Goal: Task Accomplishment & Management: Complete application form

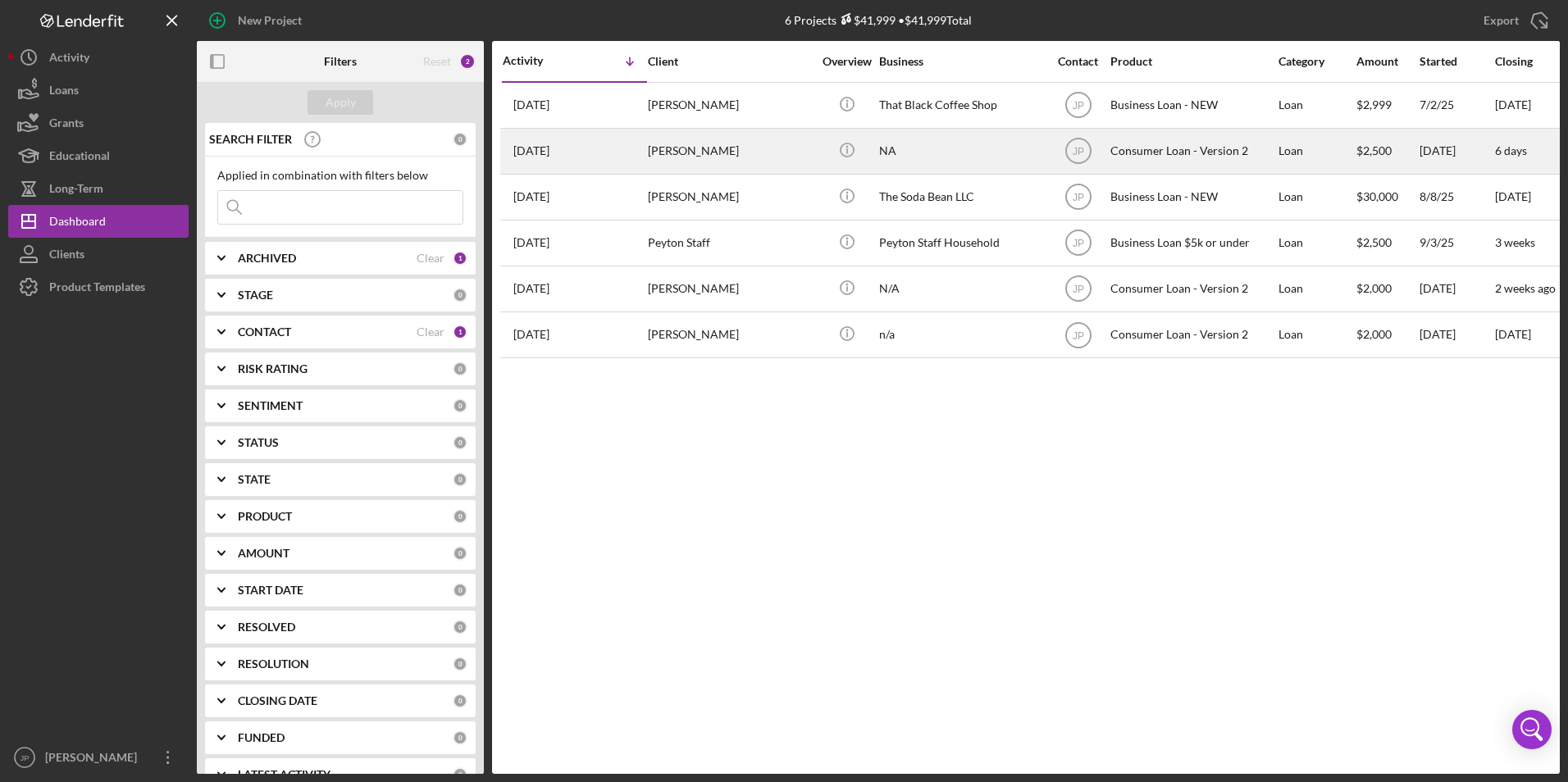
click at [584, 158] on div "[DATE] [PERSON_NAME]" at bounding box center [574, 152] width 144 height 44
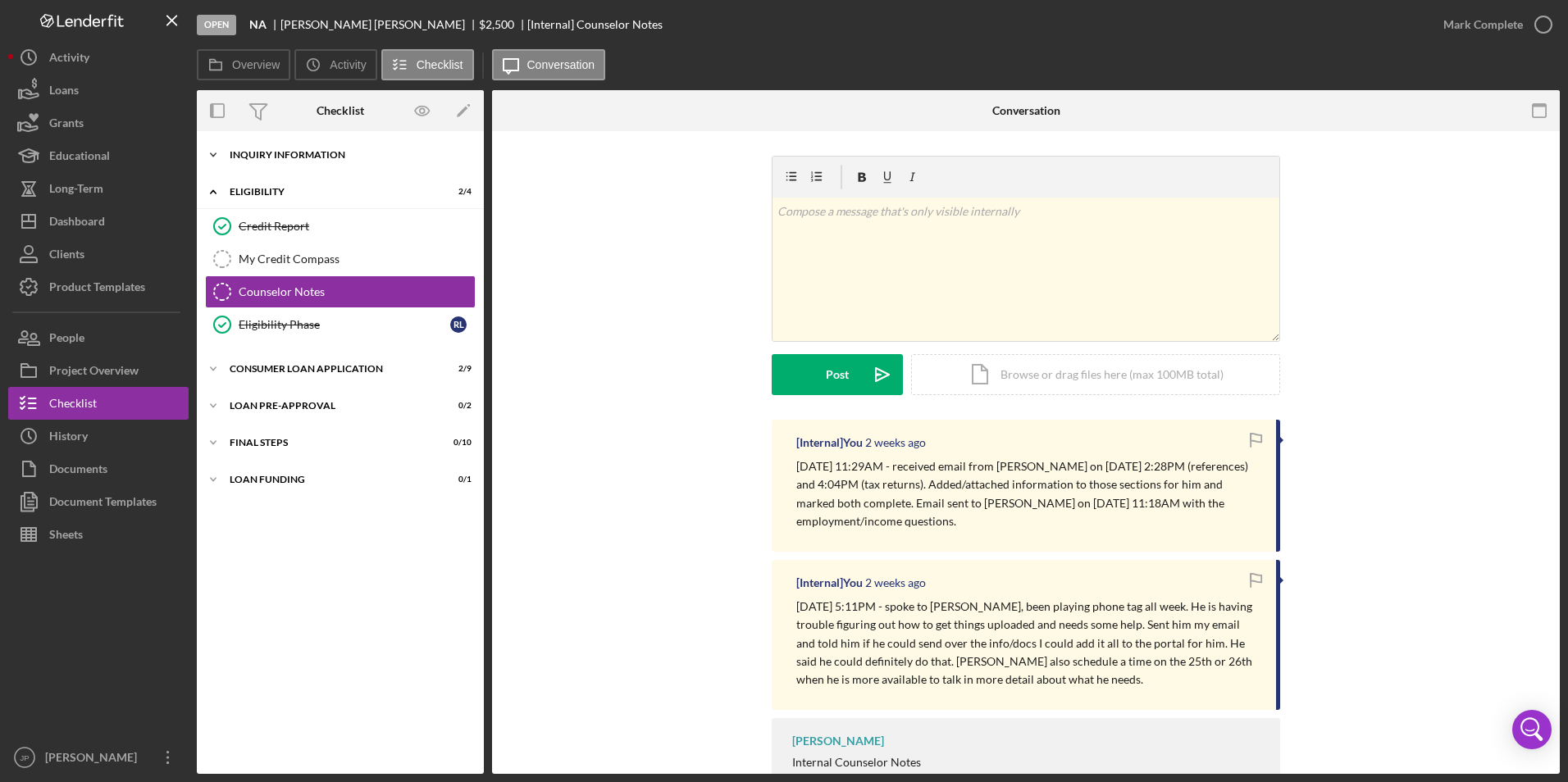
click at [210, 151] on icon "Icon/Expander" at bounding box center [212, 154] width 32 height 32
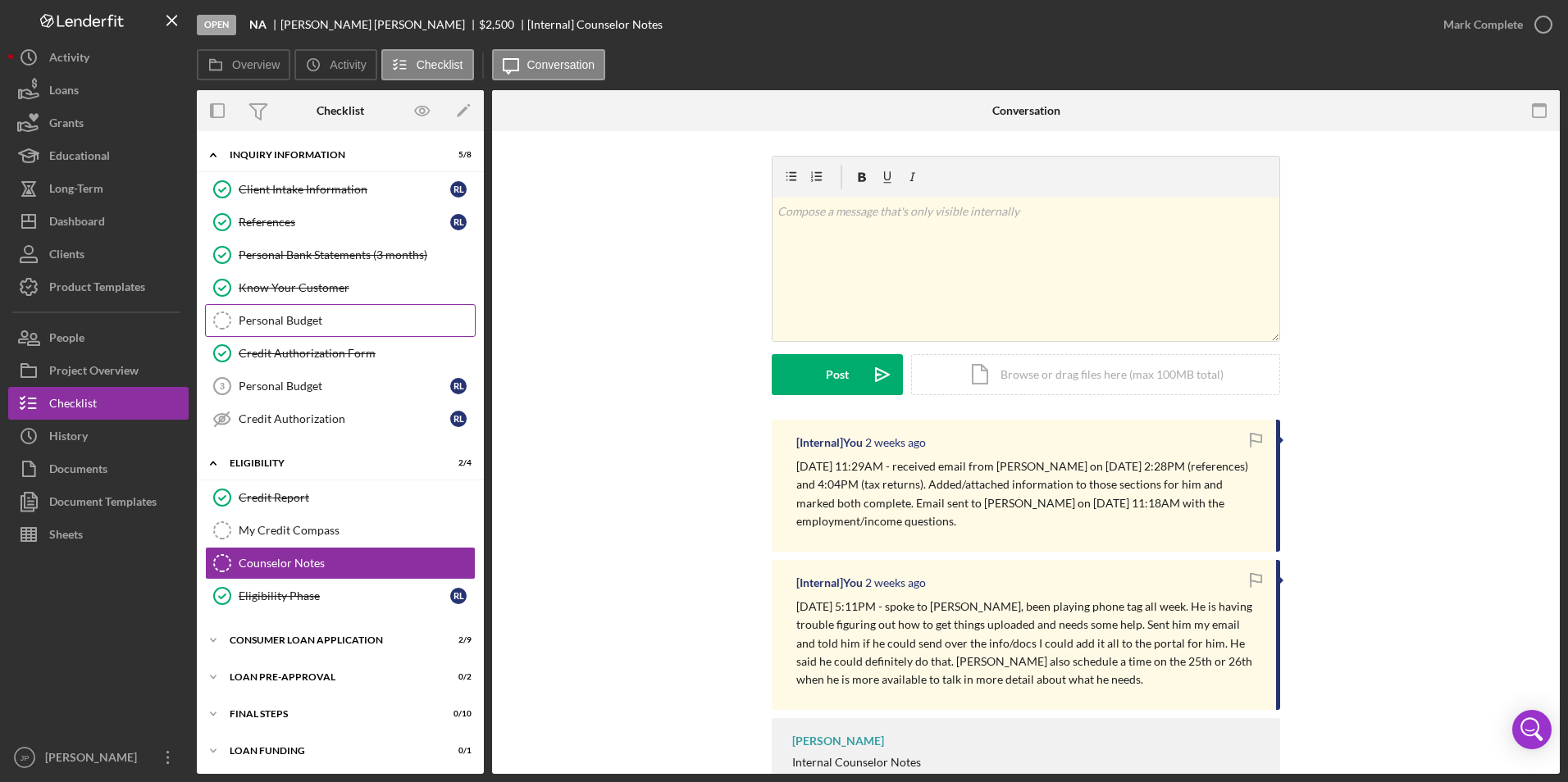
click at [268, 320] on div "Personal Budget" at bounding box center [356, 320] width 236 height 13
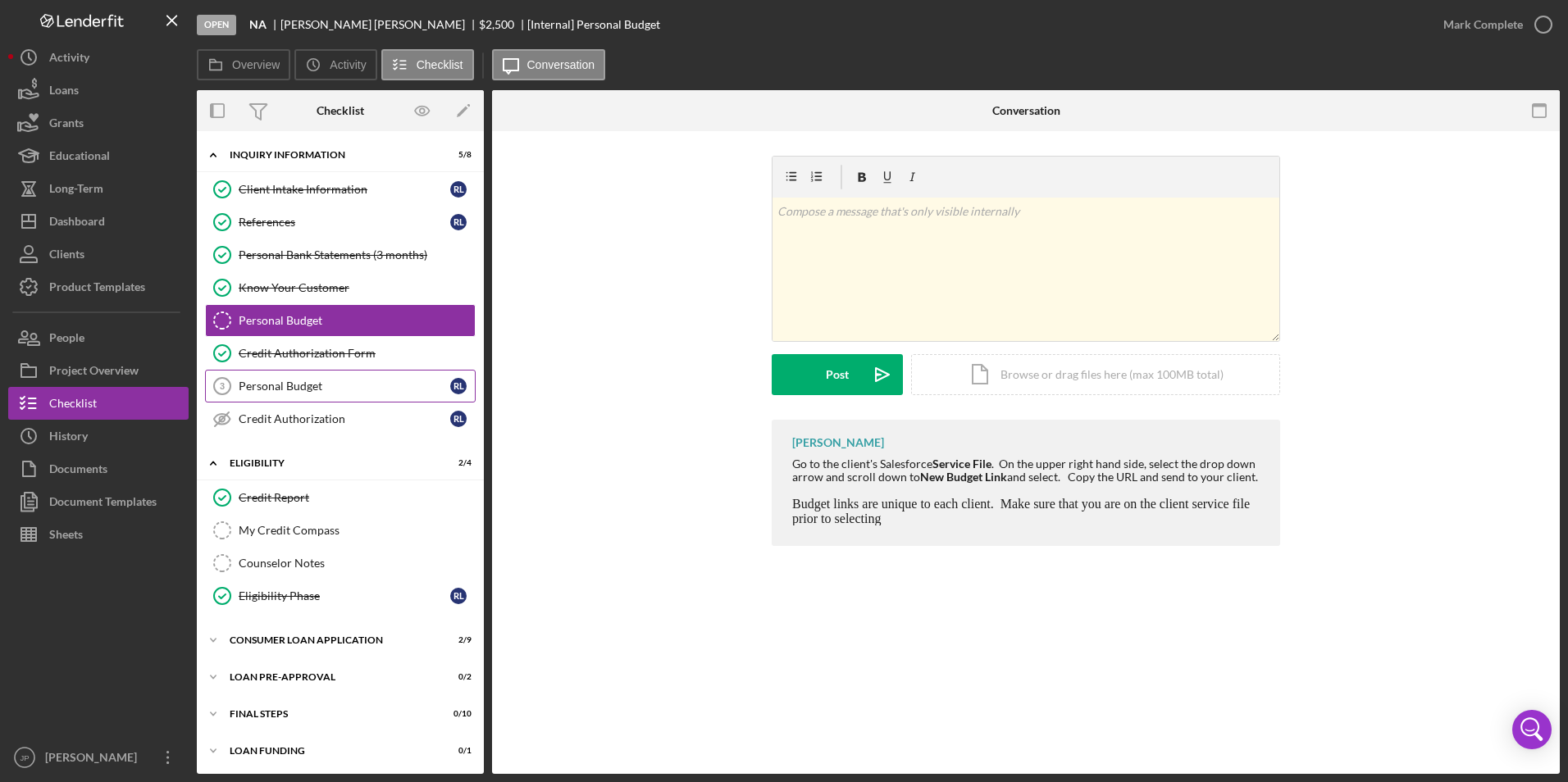
click at [289, 390] on div "Personal Budget" at bounding box center [344, 386] width 211 height 13
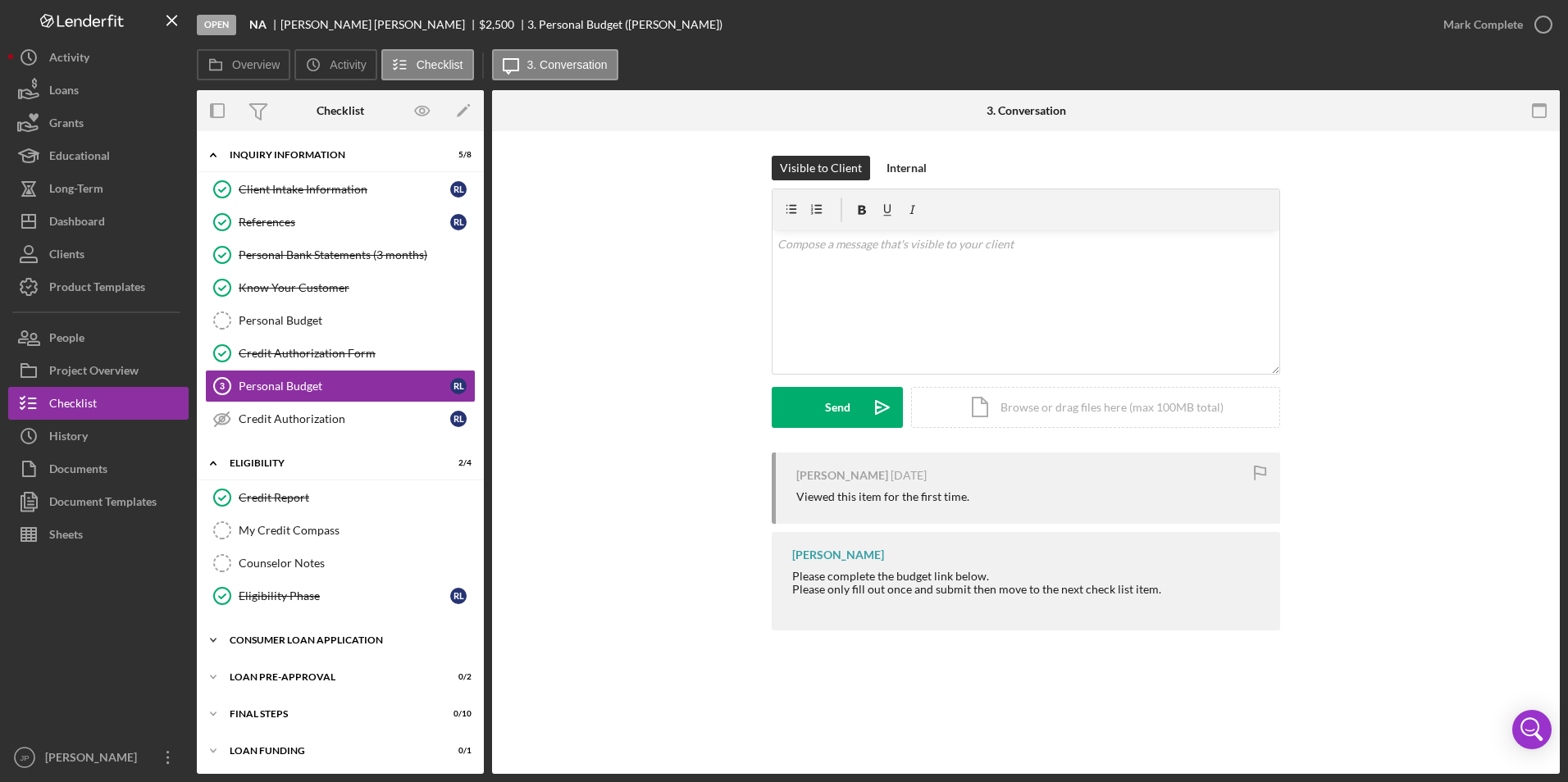
click at [215, 638] on icon "Icon/Expander" at bounding box center [212, 640] width 32 height 32
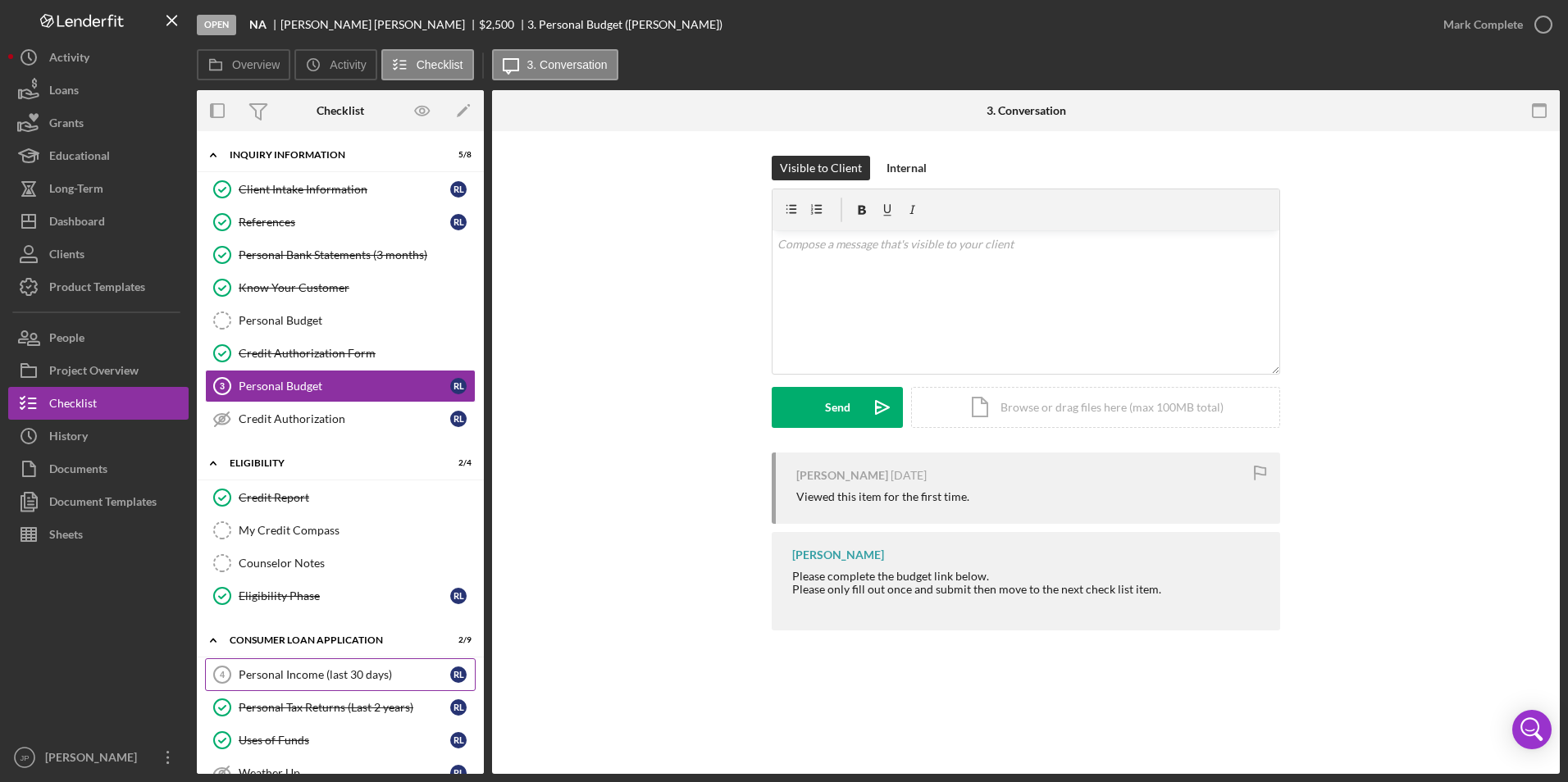
scroll to position [82, 0]
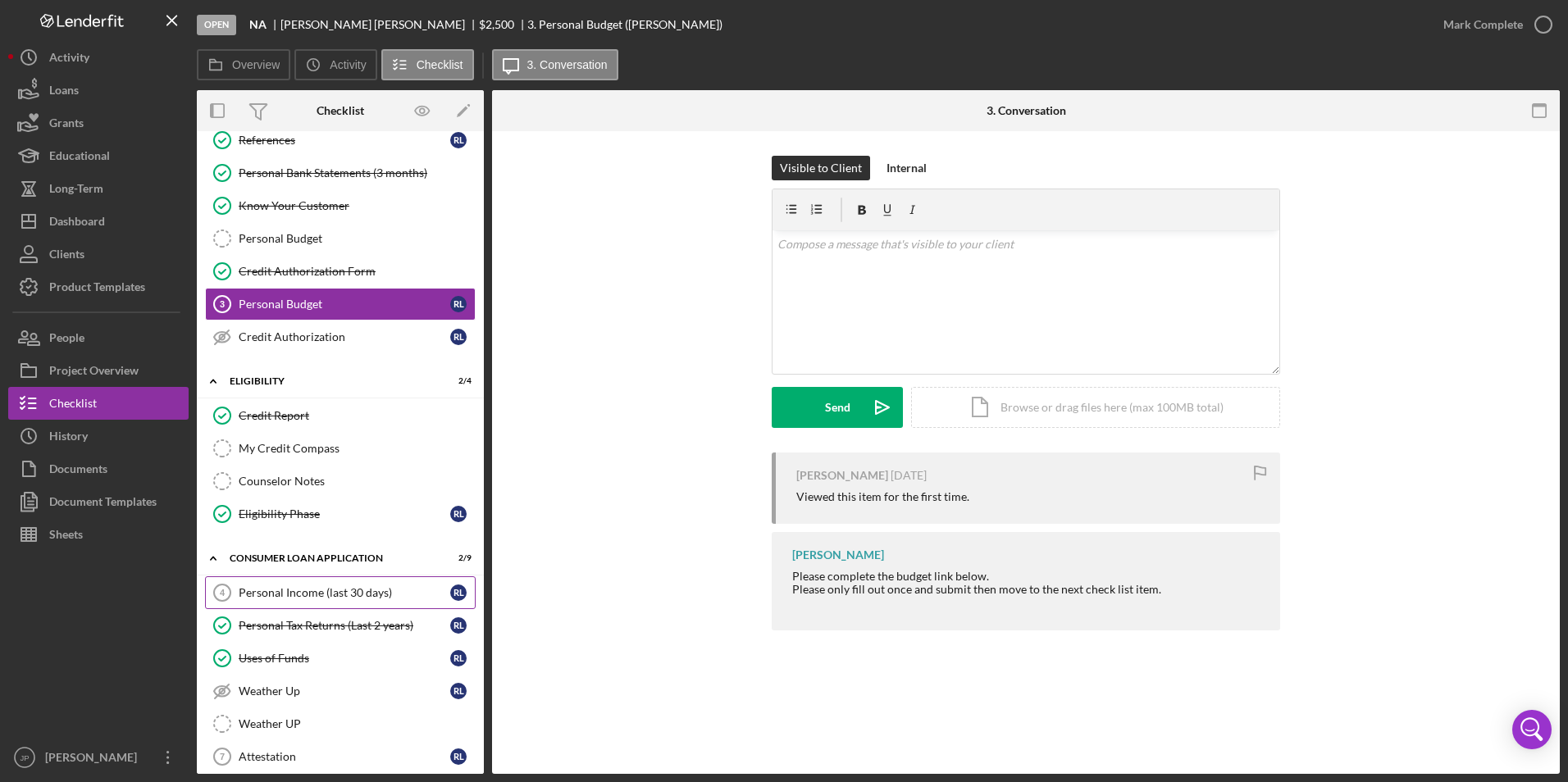
click at [282, 595] on div "Personal Income (last 30 days)" at bounding box center [344, 593] width 211 height 13
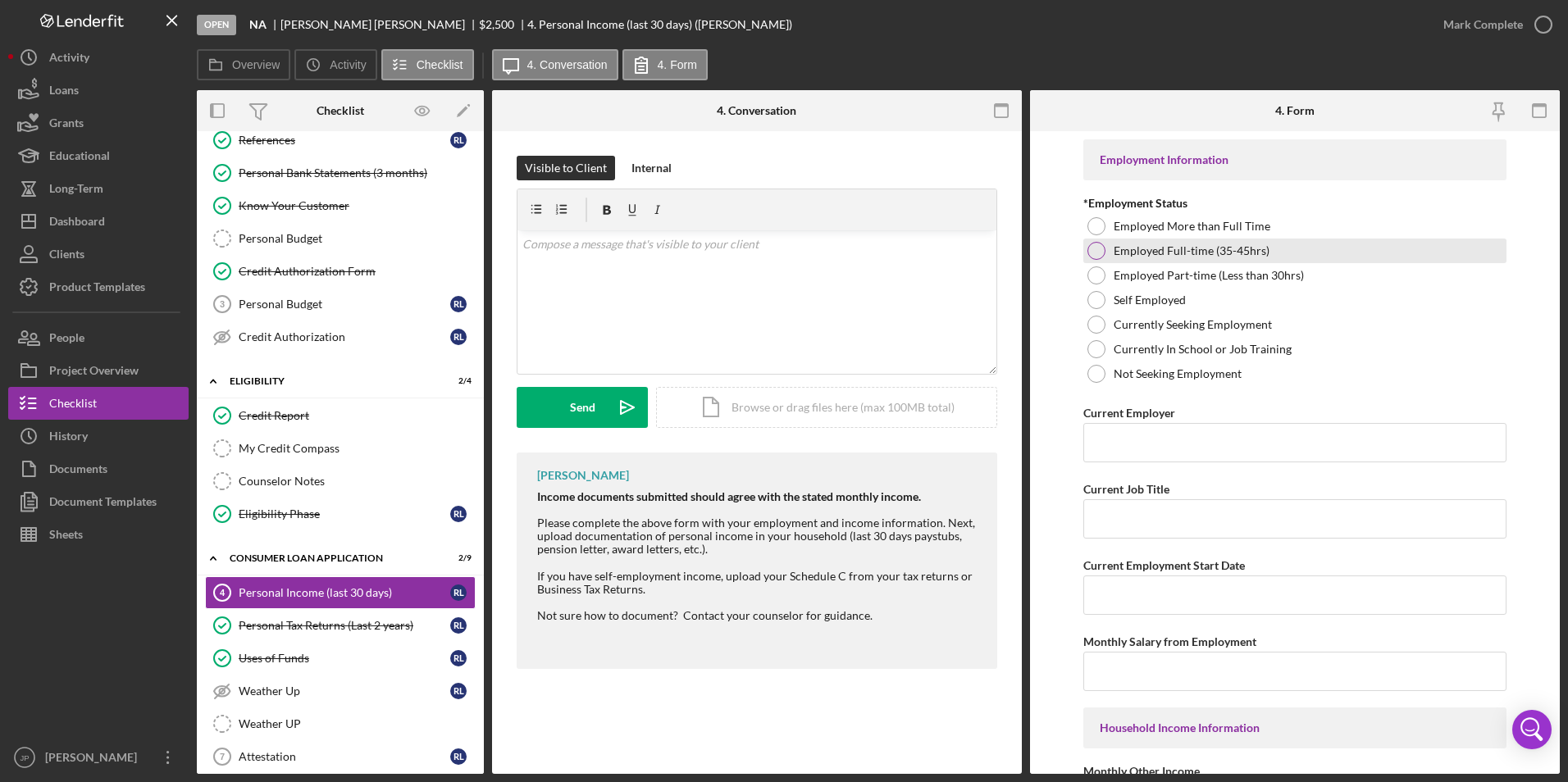
click at [1094, 252] on div at bounding box center [1096, 251] width 18 height 18
click at [1158, 451] on input "Current Employer" at bounding box center [1294, 443] width 424 height 39
type input "[GEOGRAPHIC_DATA]"
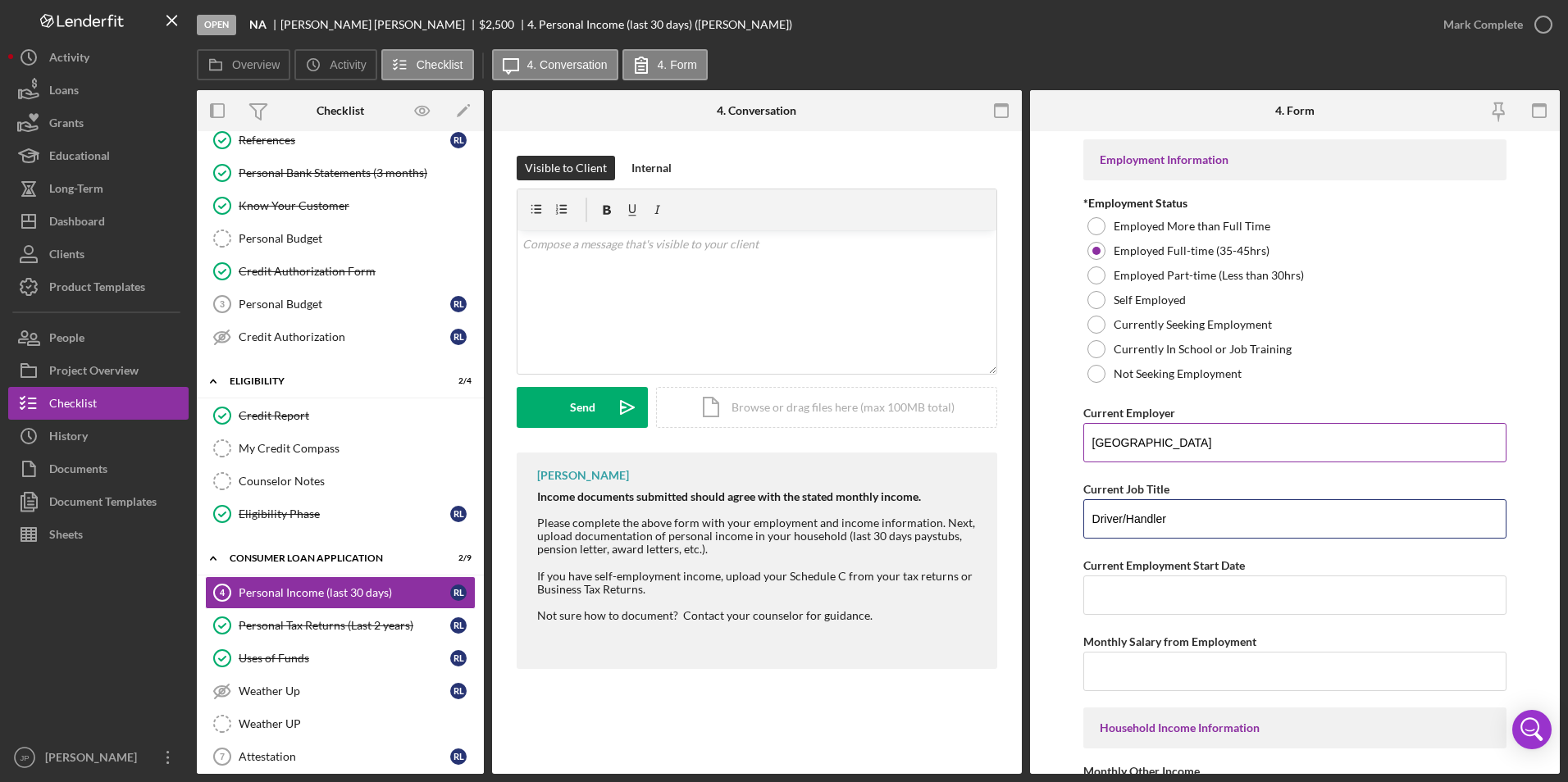
type input "Driver/Handler"
type input "[DATE]"
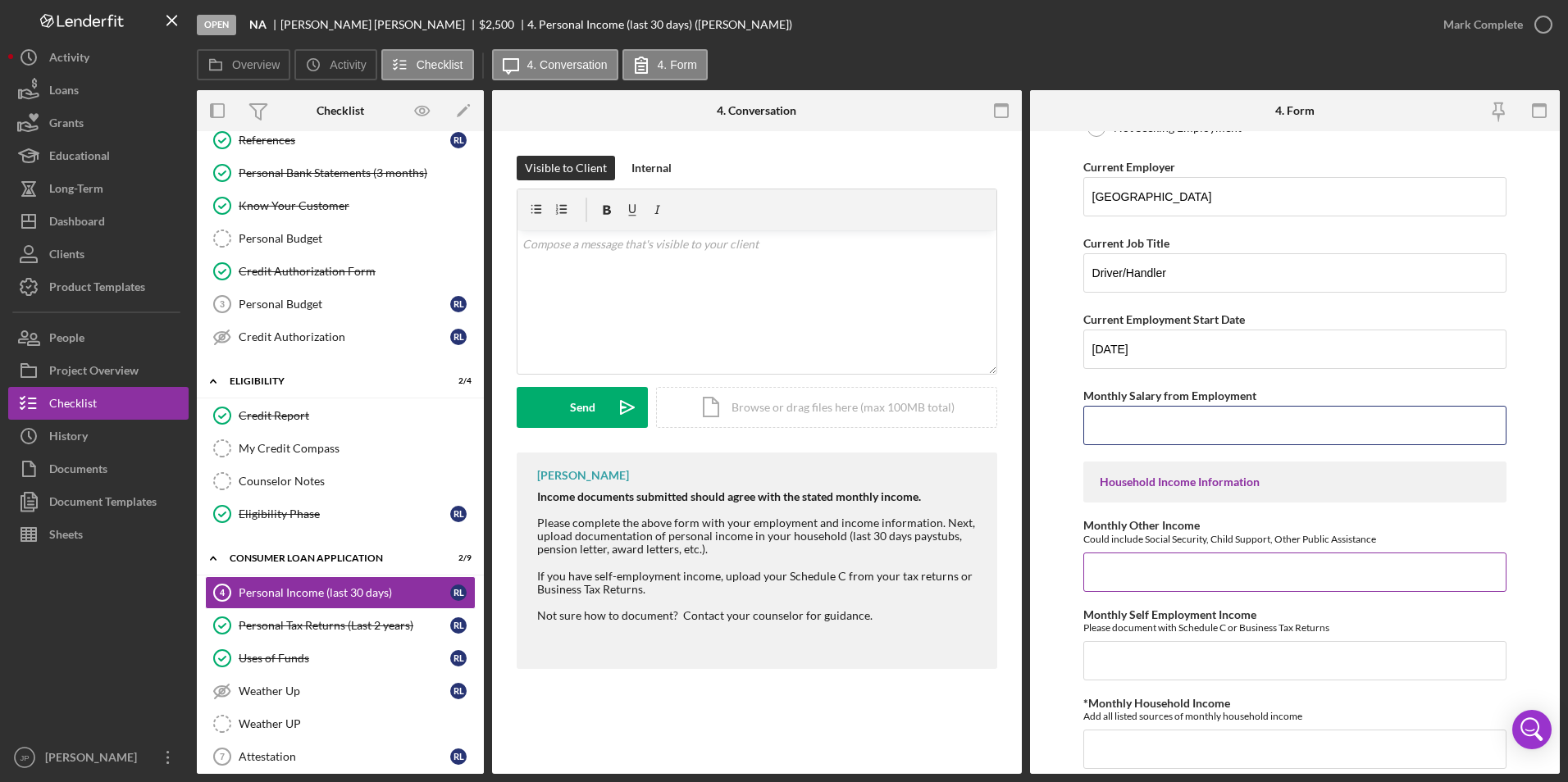
scroll to position [328, 0]
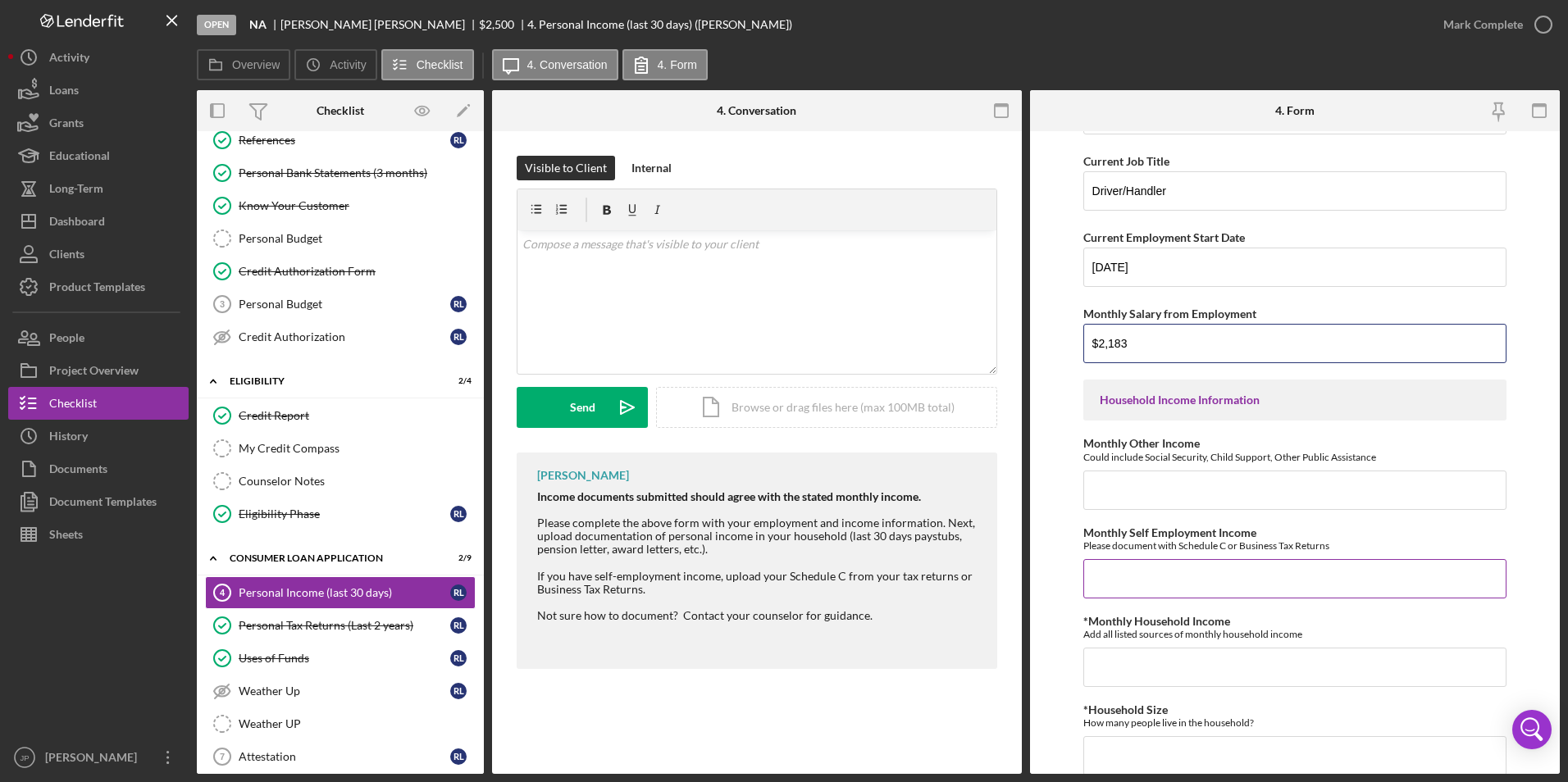
type input "$2,183"
type input "$1,081.59"
type input "$0"
type input "$3,264.59"
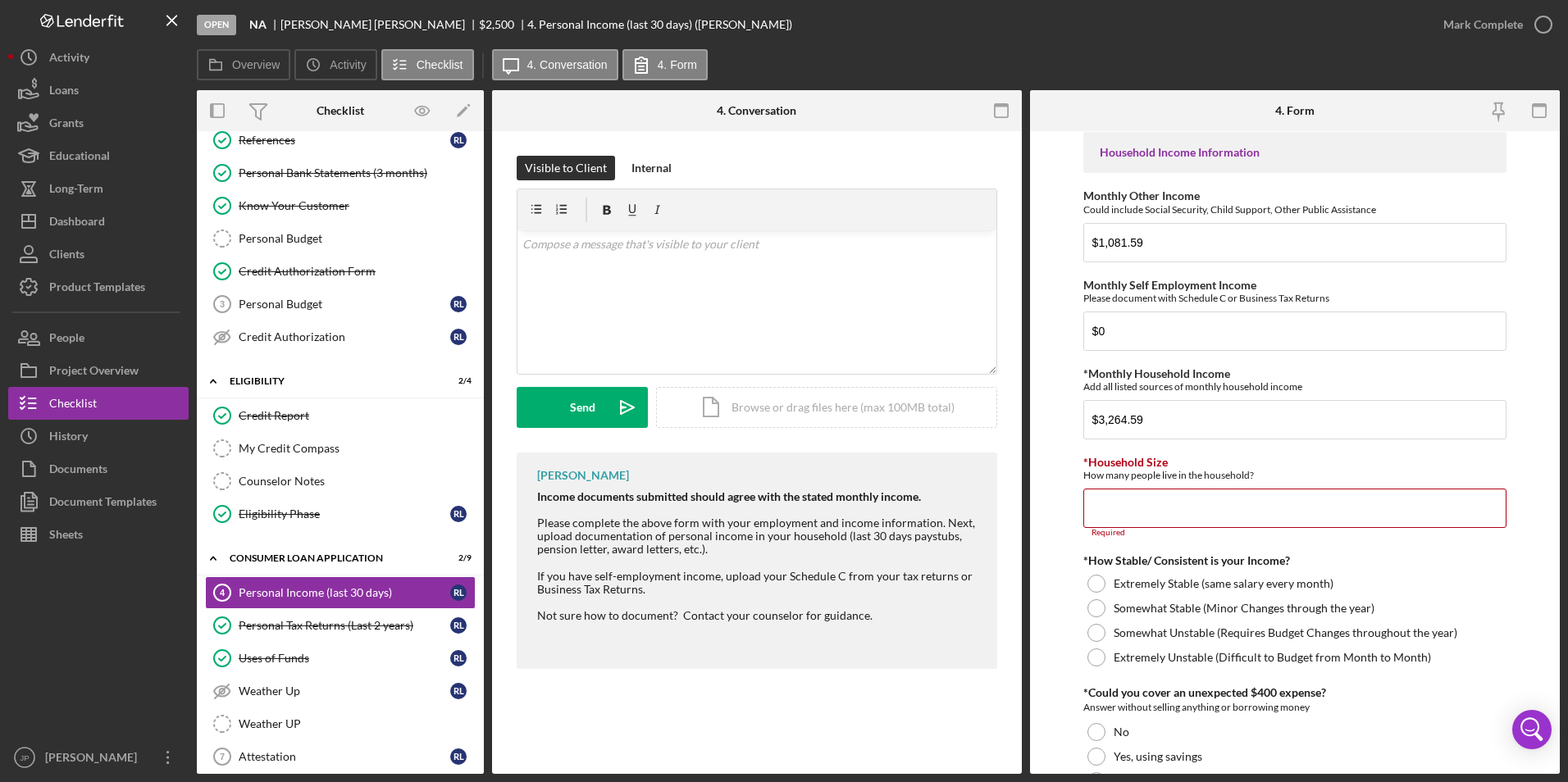
scroll to position [658, 0]
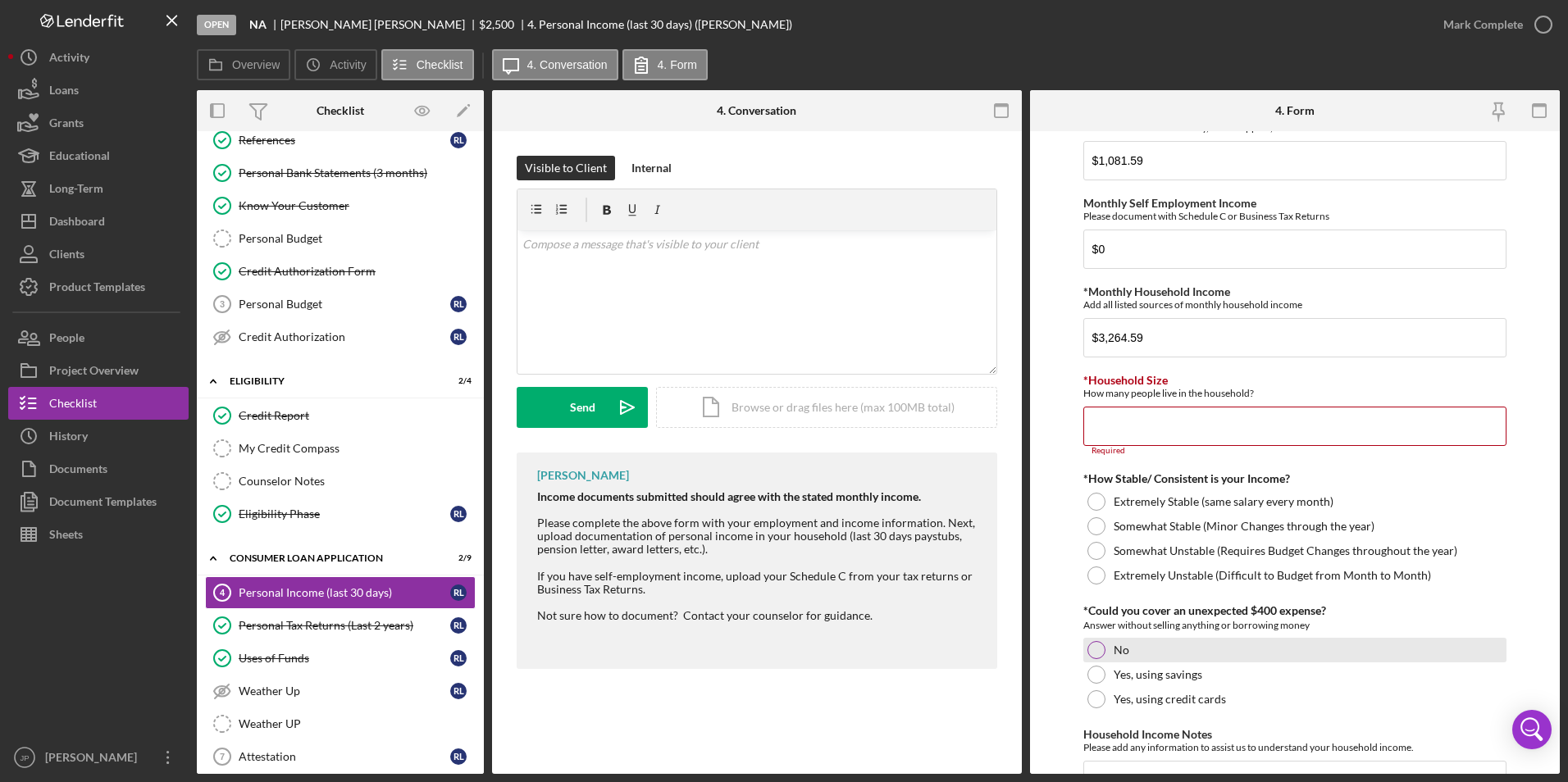
click at [1109, 649] on div "No" at bounding box center [1294, 650] width 424 height 25
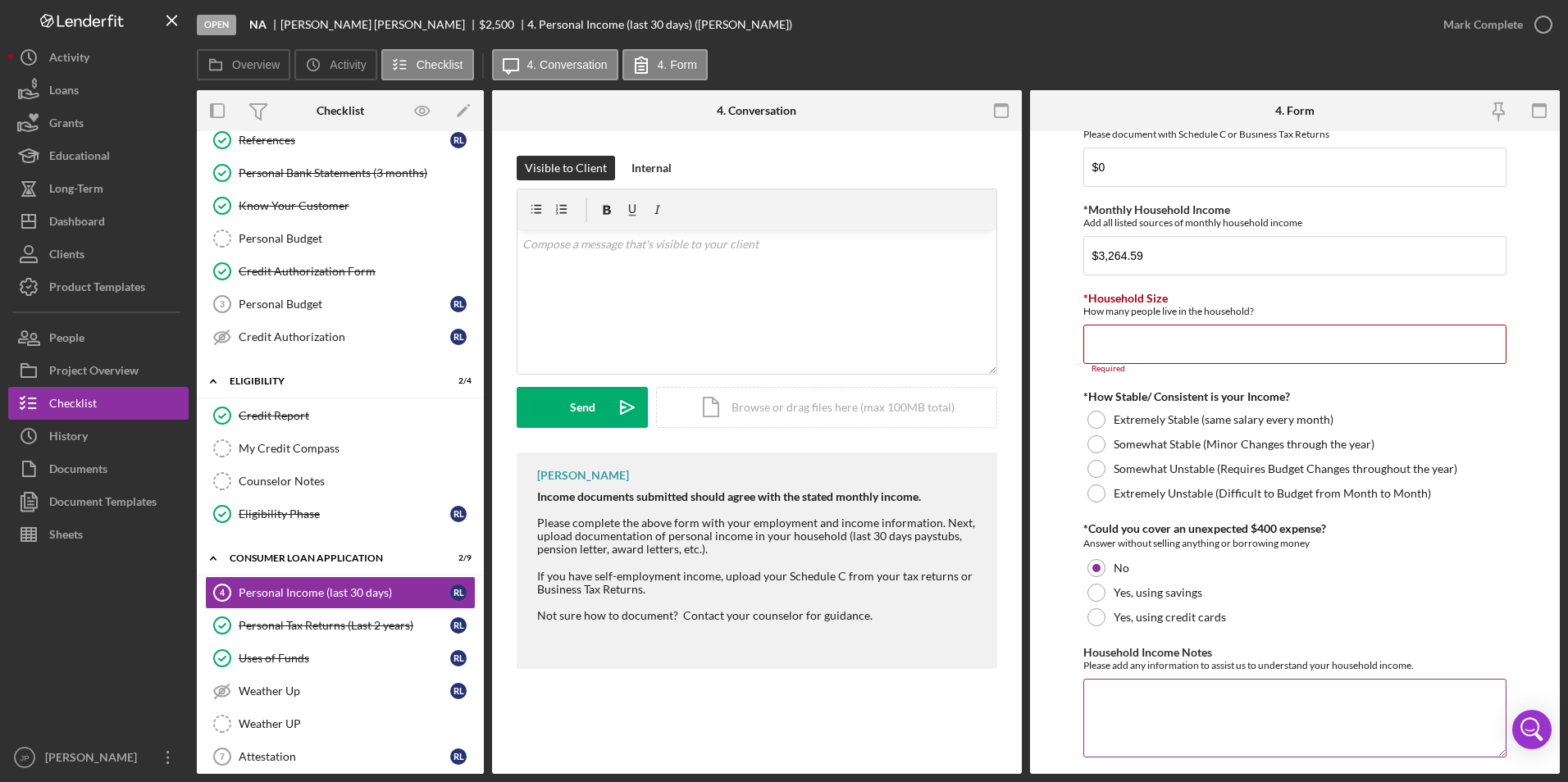
click at [1133, 711] on textarea "Household Income Notes" at bounding box center [1294, 718] width 424 height 79
paste textarea ", no, I could not handle an unexpected $400 expense at this time. Up until seve…"
click at [1100, 694] on textarea ", no, I could not handle an unexpected $400 expense at this time. Up until seve…" at bounding box center [1294, 718] width 424 height 79
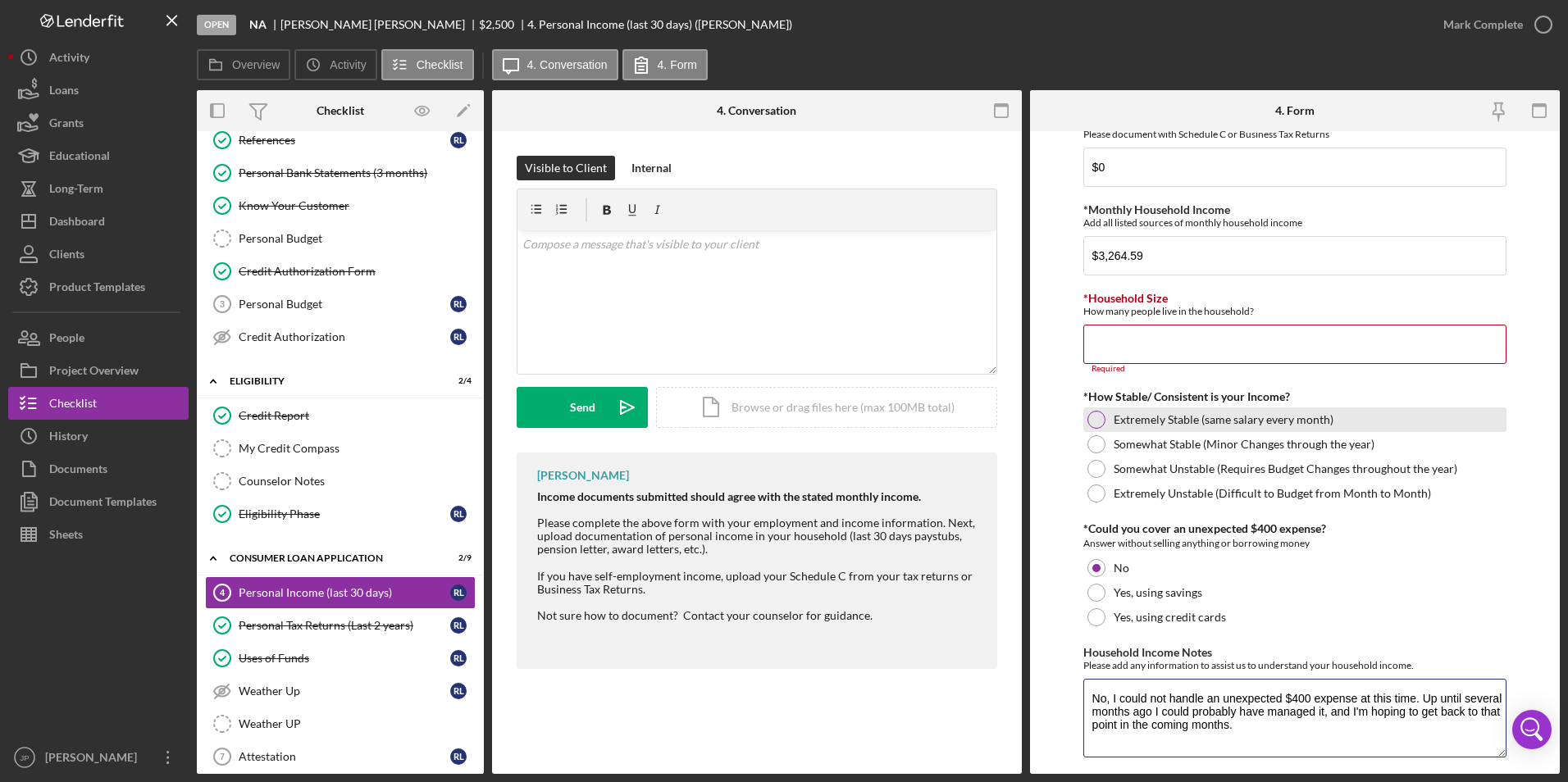
type textarea "No, I could not handle an unexpected $400 expense at this time. Up until severa…"
click at [1255, 417] on label "Extremely Stable (same salary every month)" at bounding box center [1223, 419] width 220 height 13
click at [1202, 350] on input "*Household Size" at bounding box center [1294, 344] width 424 height 39
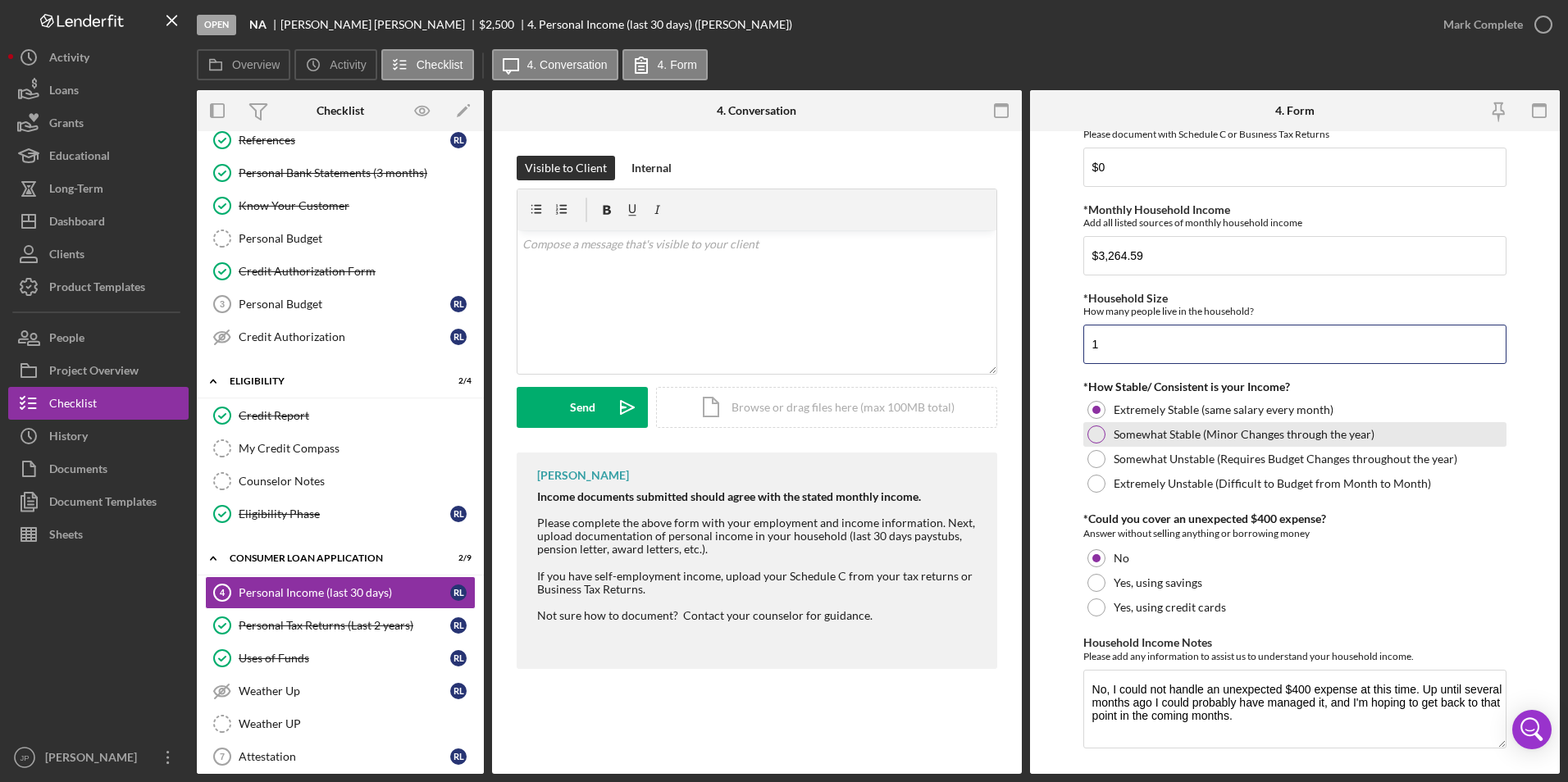
scroll to position [777, 0]
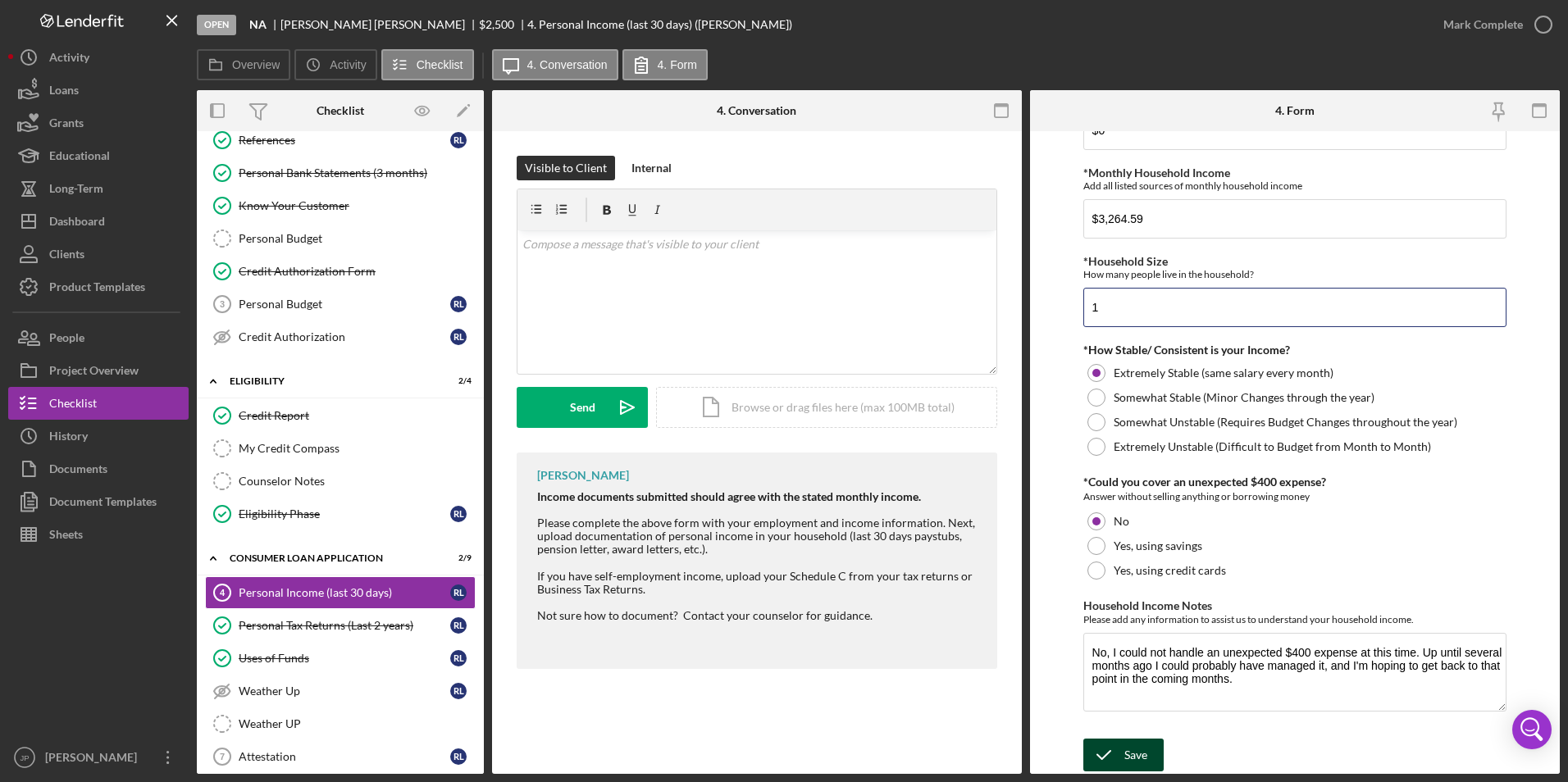
type input "1"
click at [1121, 757] on icon "submit" at bounding box center [1103, 755] width 41 height 41
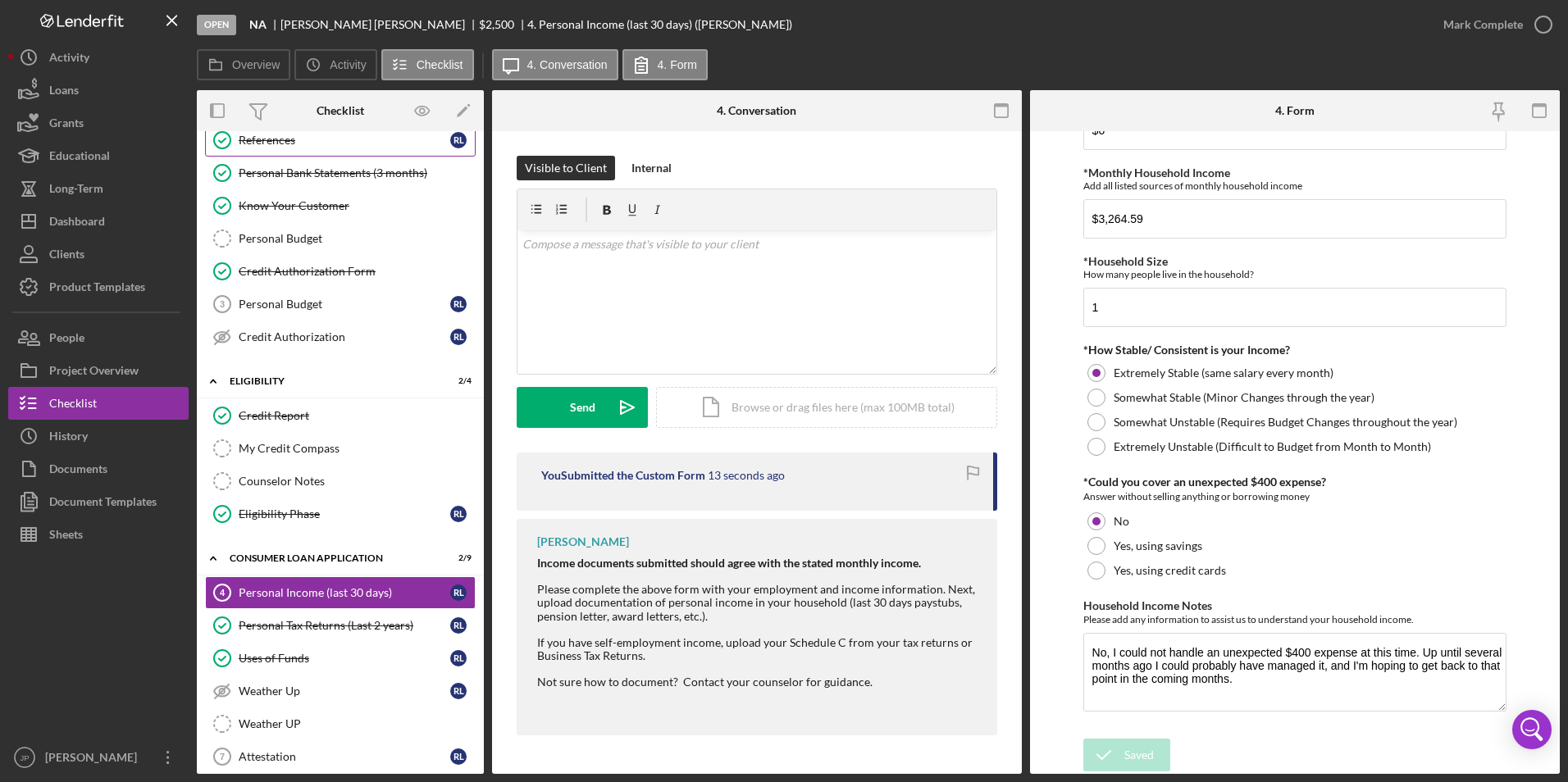
click at [298, 151] on link "References References [PERSON_NAME]" at bounding box center [340, 139] width 271 height 32
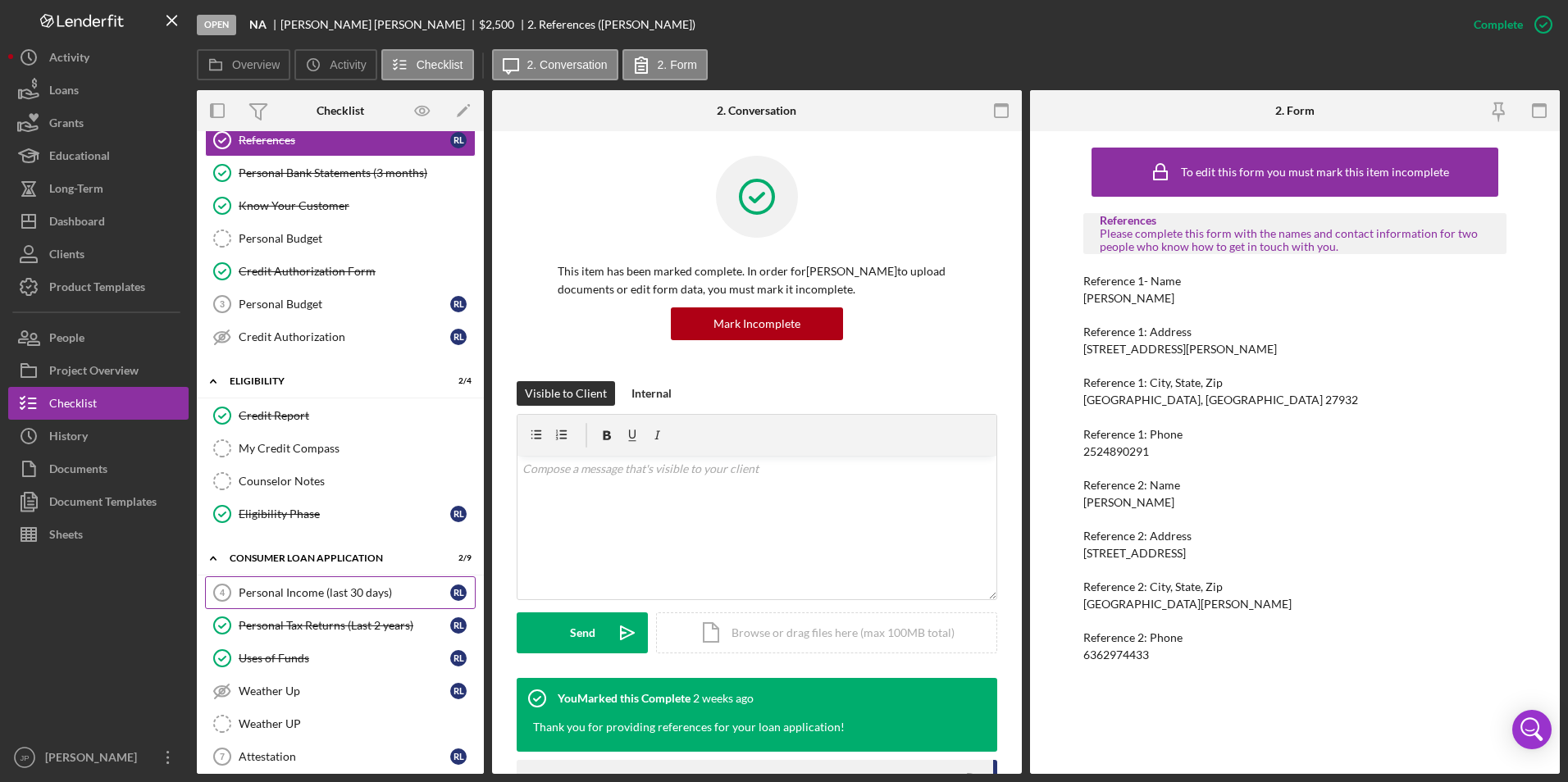
click at [315, 593] on div "Personal Income (last 30 days)" at bounding box center [344, 593] width 211 height 13
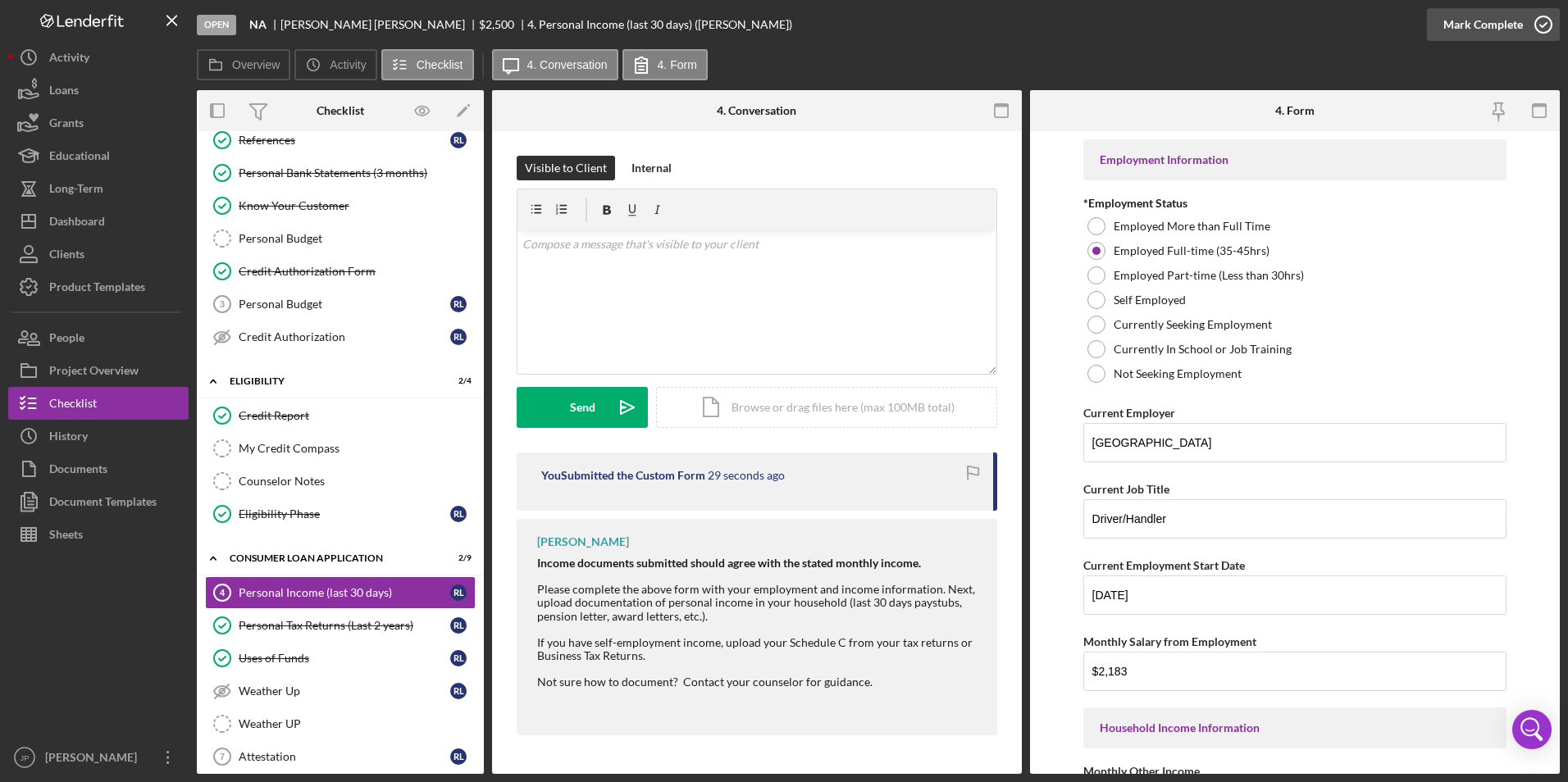
click at [1471, 32] on div "Mark Complete" at bounding box center [1483, 24] width 80 height 32
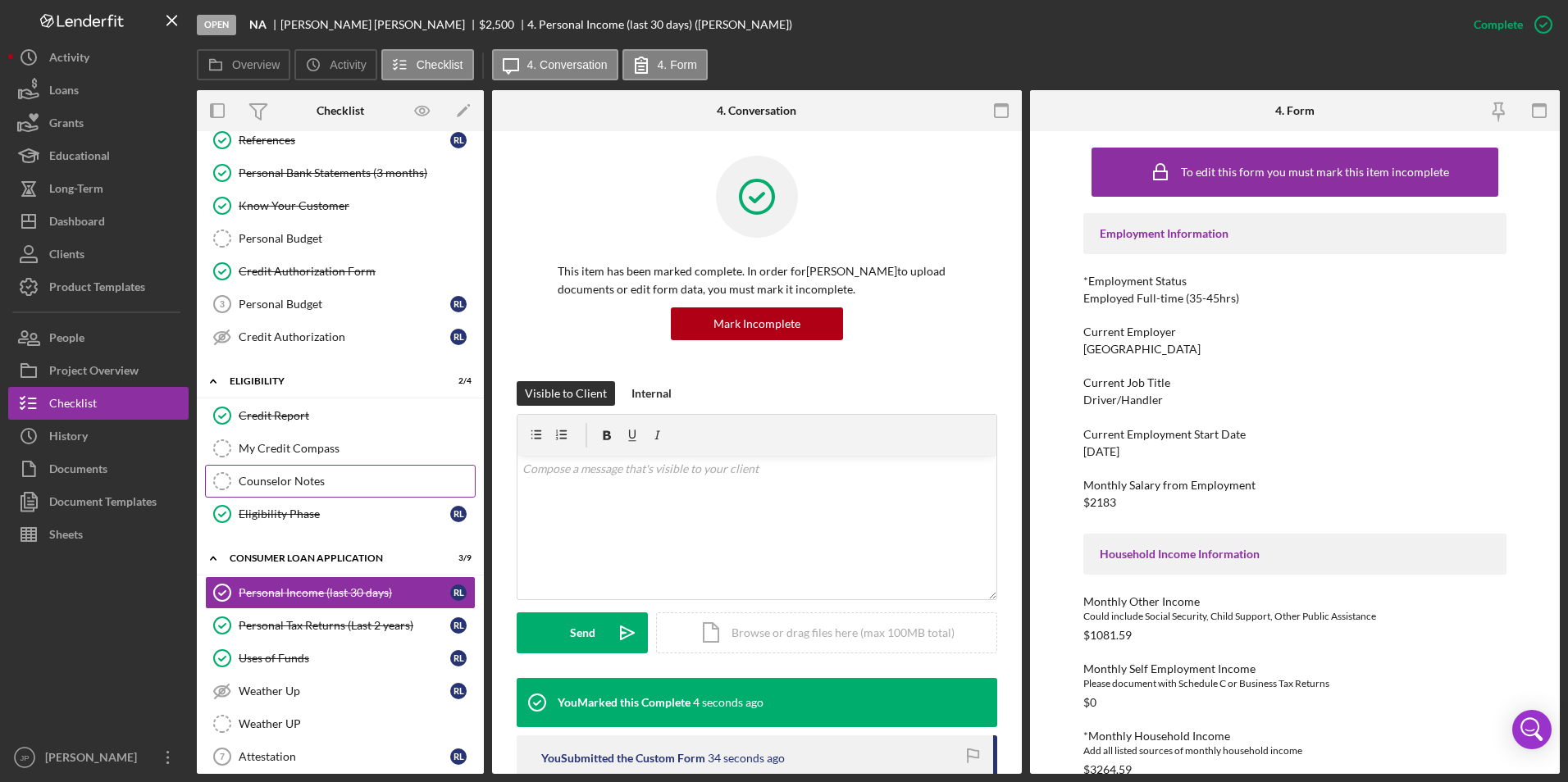
click at [297, 487] on div "Counselor Notes" at bounding box center [356, 480] width 236 height 13
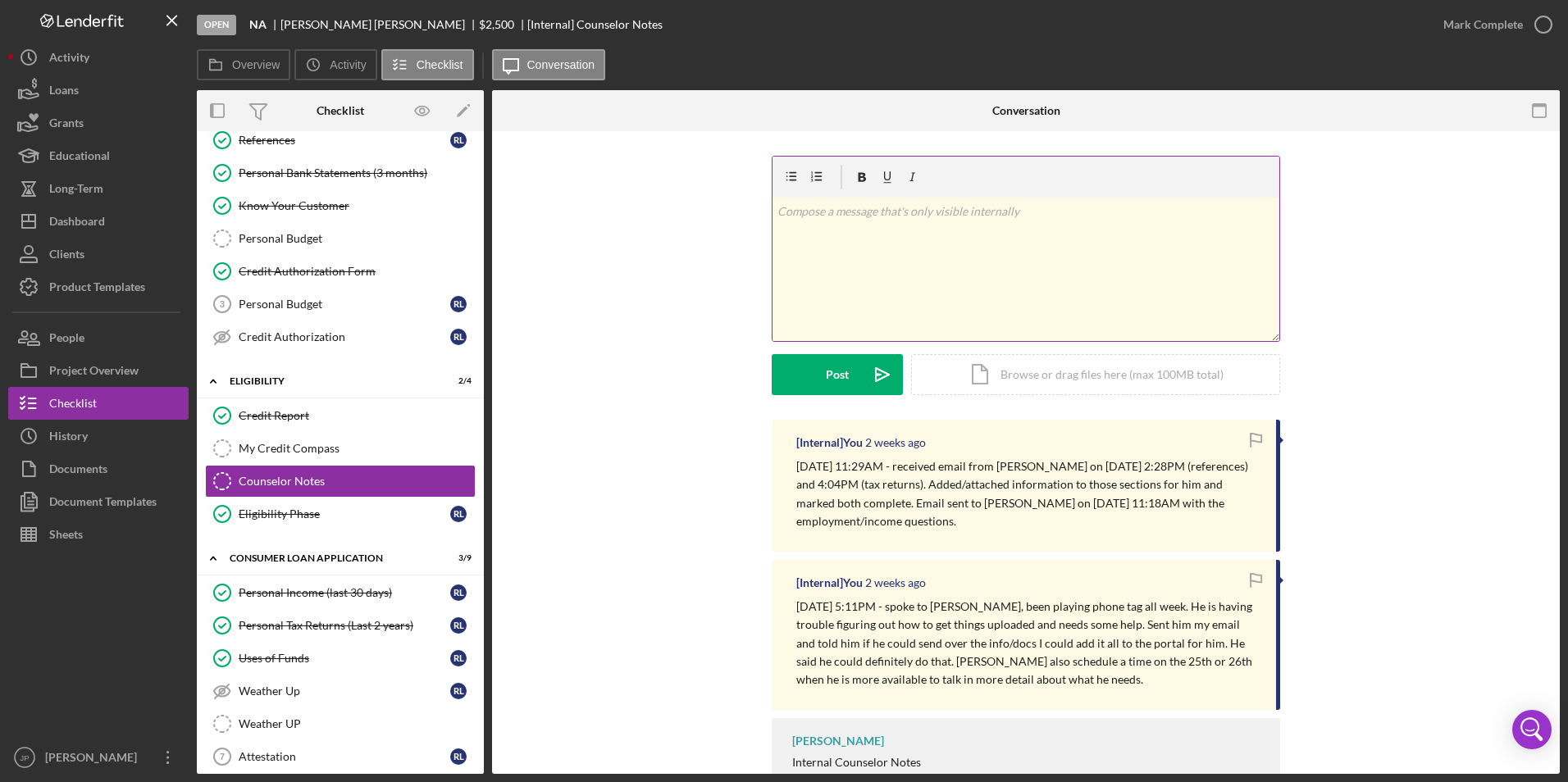
click at [872, 278] on div "v Color teal Color pink Remove color Add row above Add row below Add column bef…" at bounding box center [1026, 269] width 507 height 144
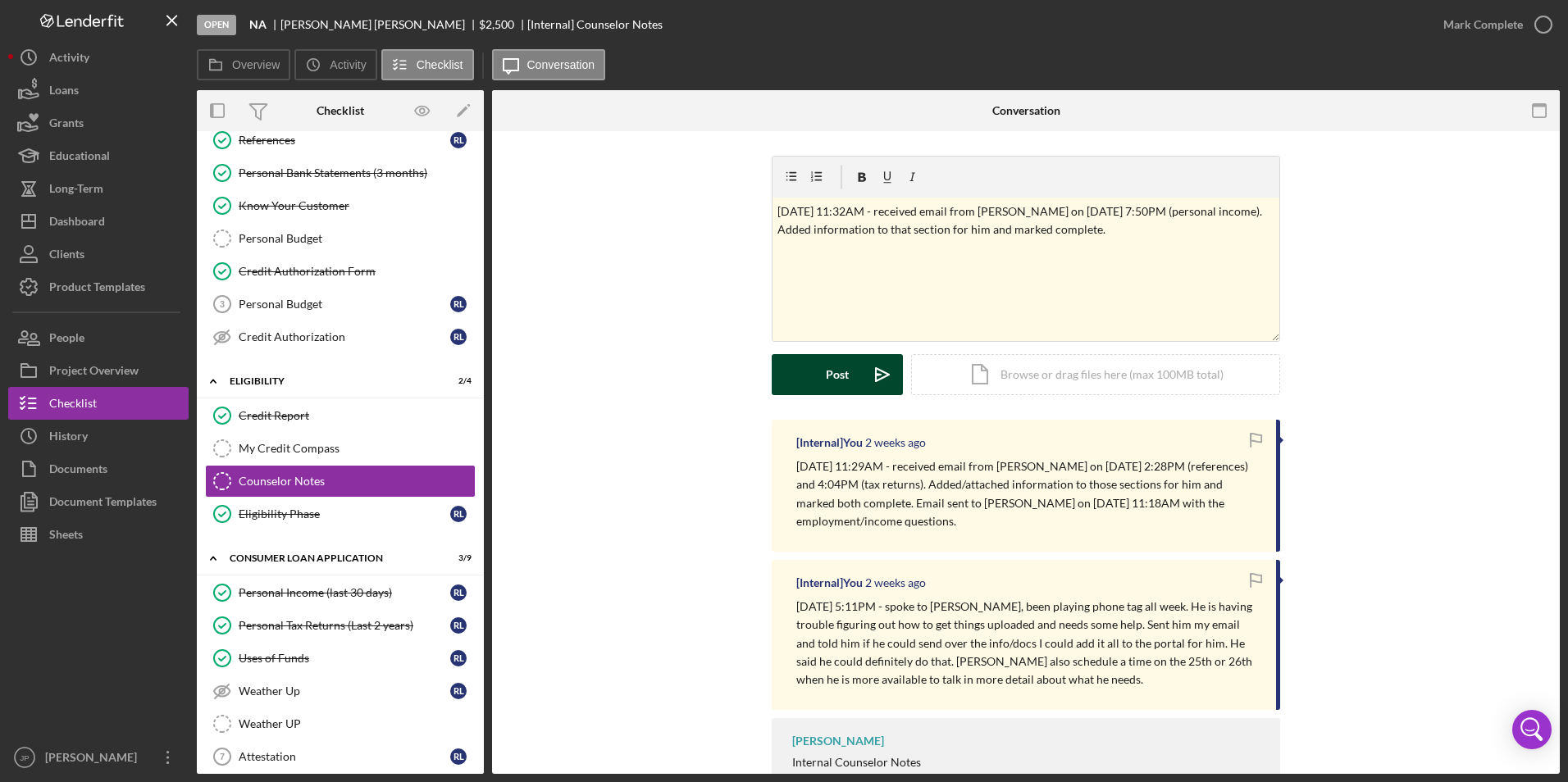
click at [835, 380] on div "Post" at bounding box center [837, 374] width 23 height 41
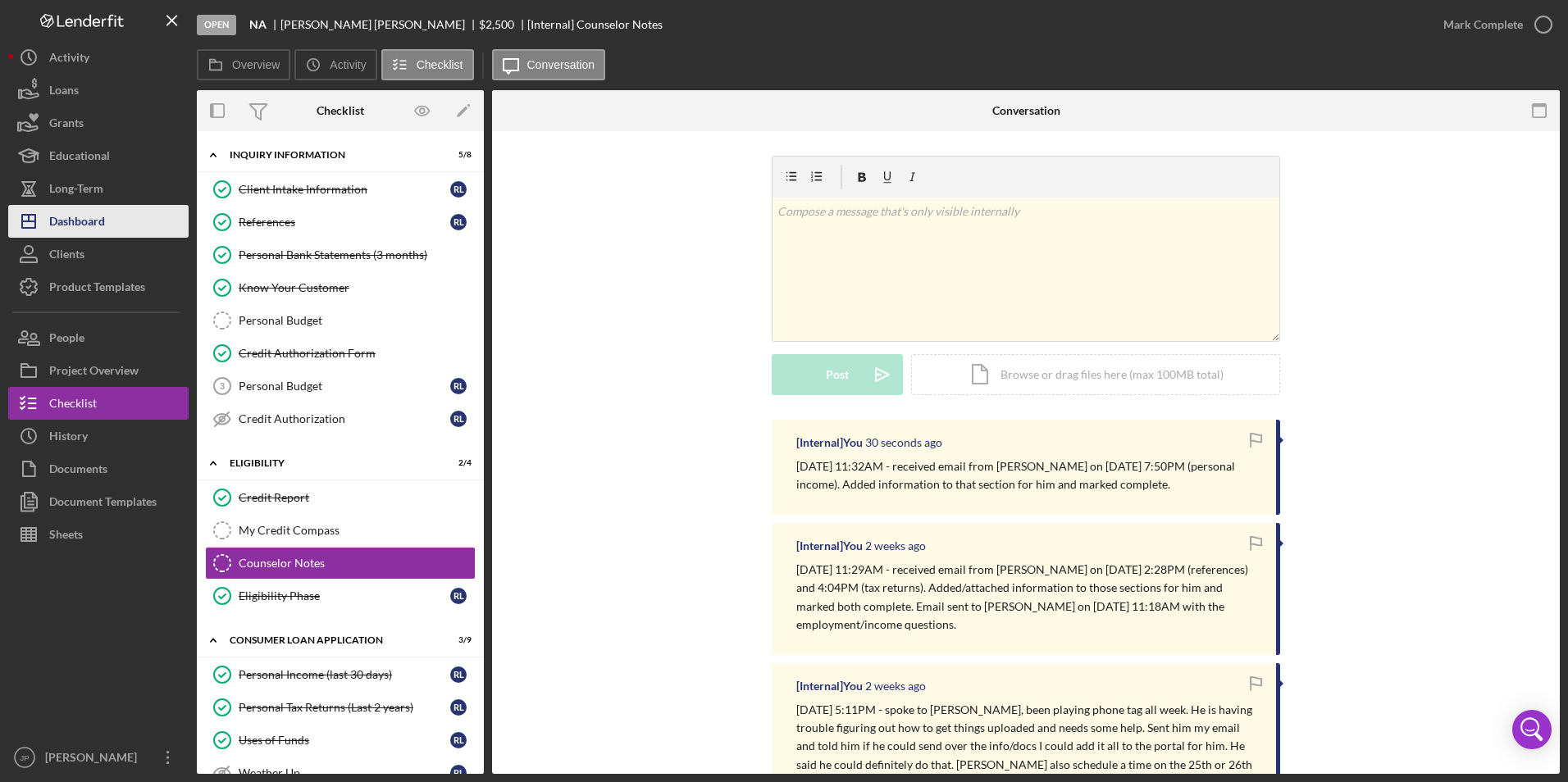
click at [80, 221] on div "Dashboard" at bounding box center [77, 224] width 56 height 37
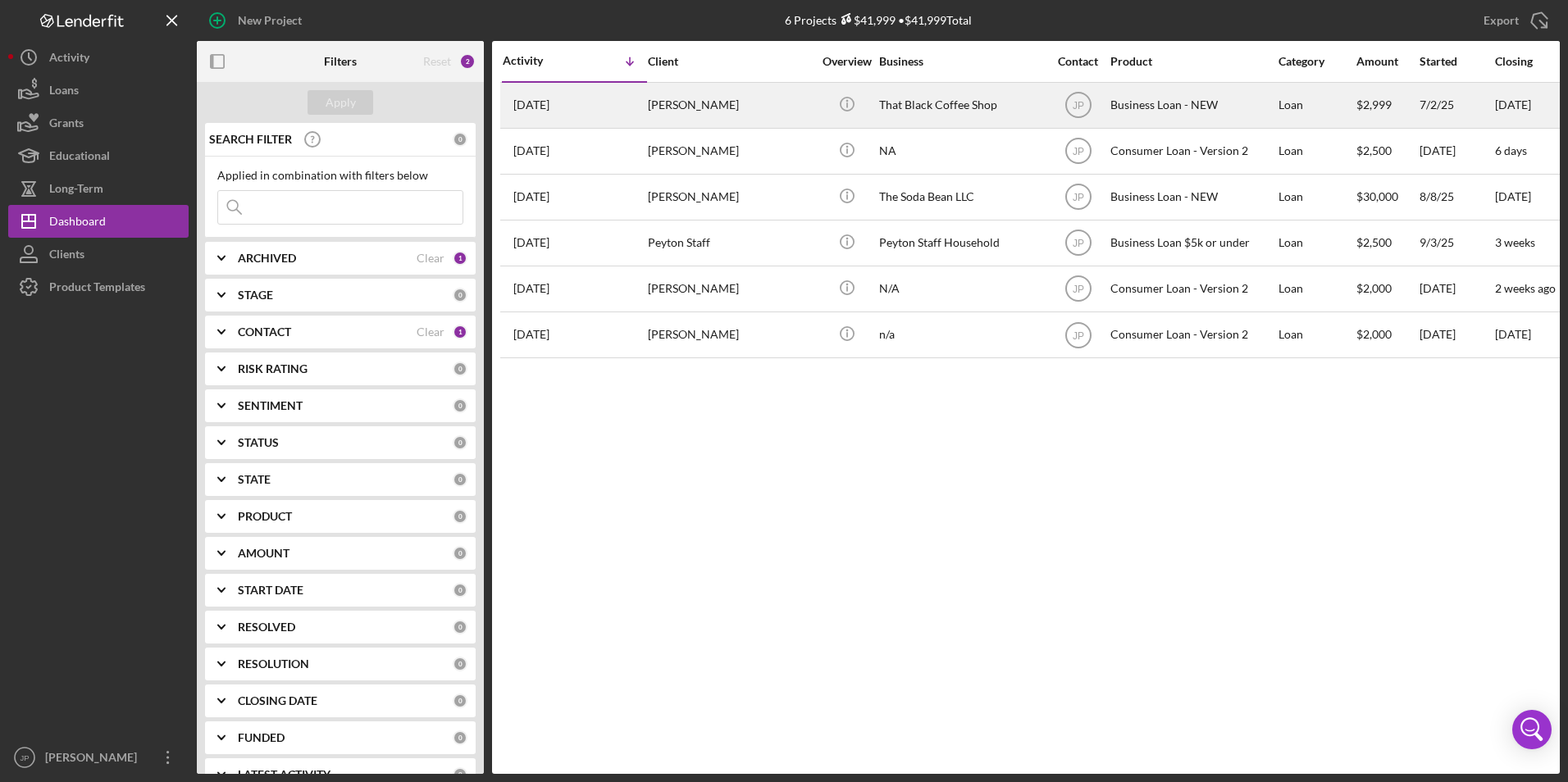
click at [591, 113] on div "[DATE] [PERSON_NAME]" at bounding box center [574, 105] width 144 height 44
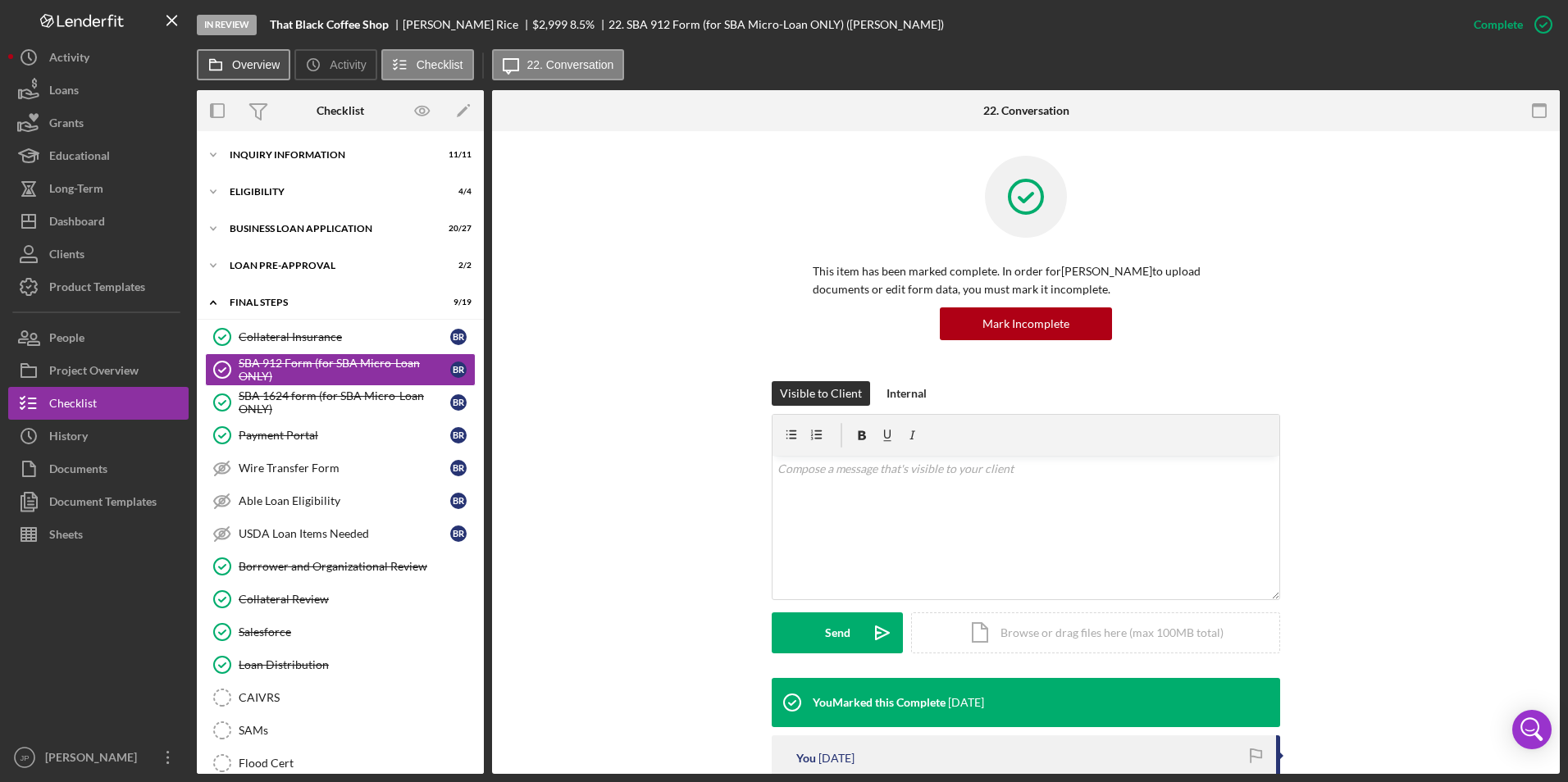
click at [247, 68] on label "Overview" at bounding box center [256, 64] width 47 height 13
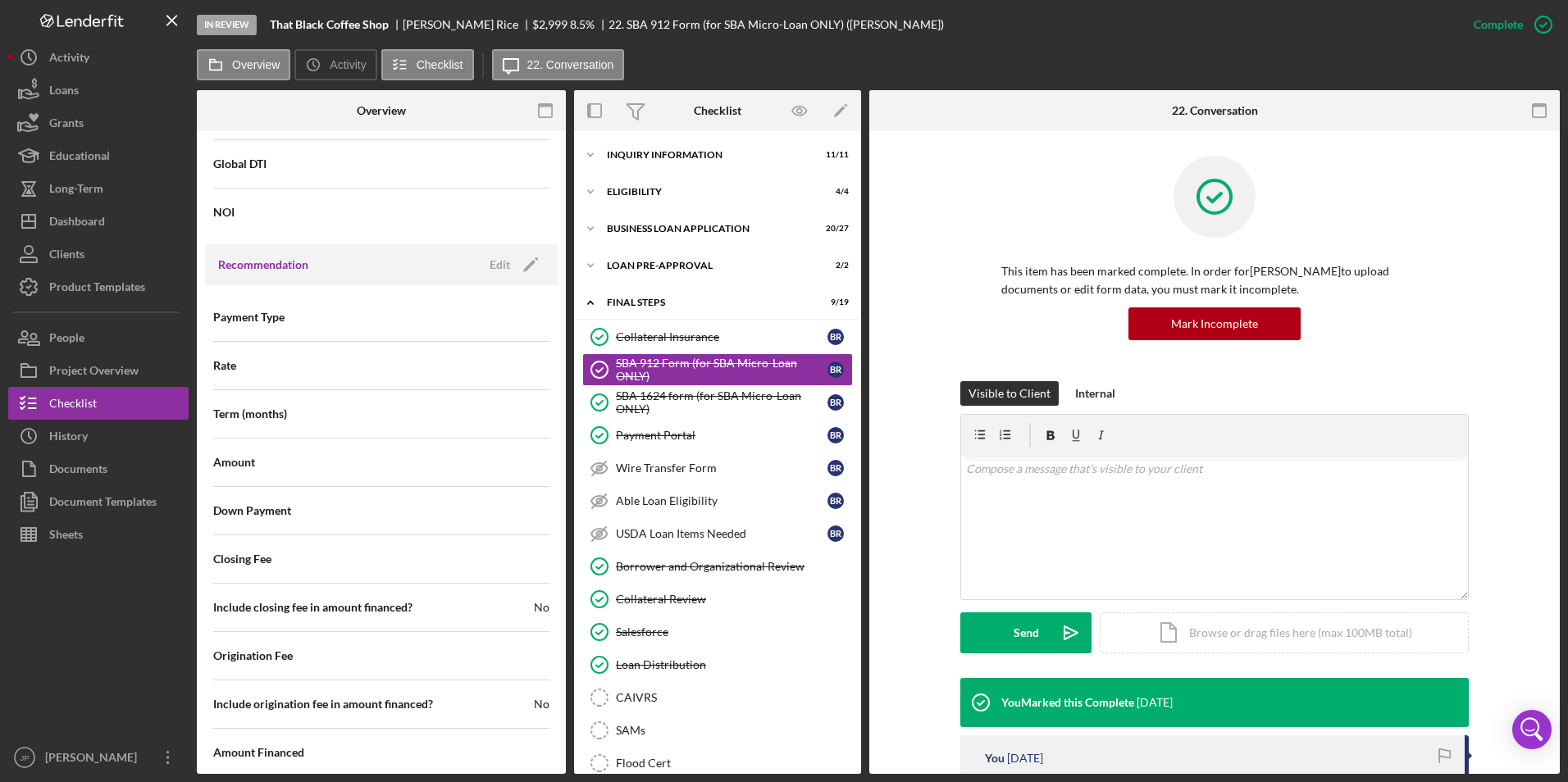
scroll to position [1711, 0]
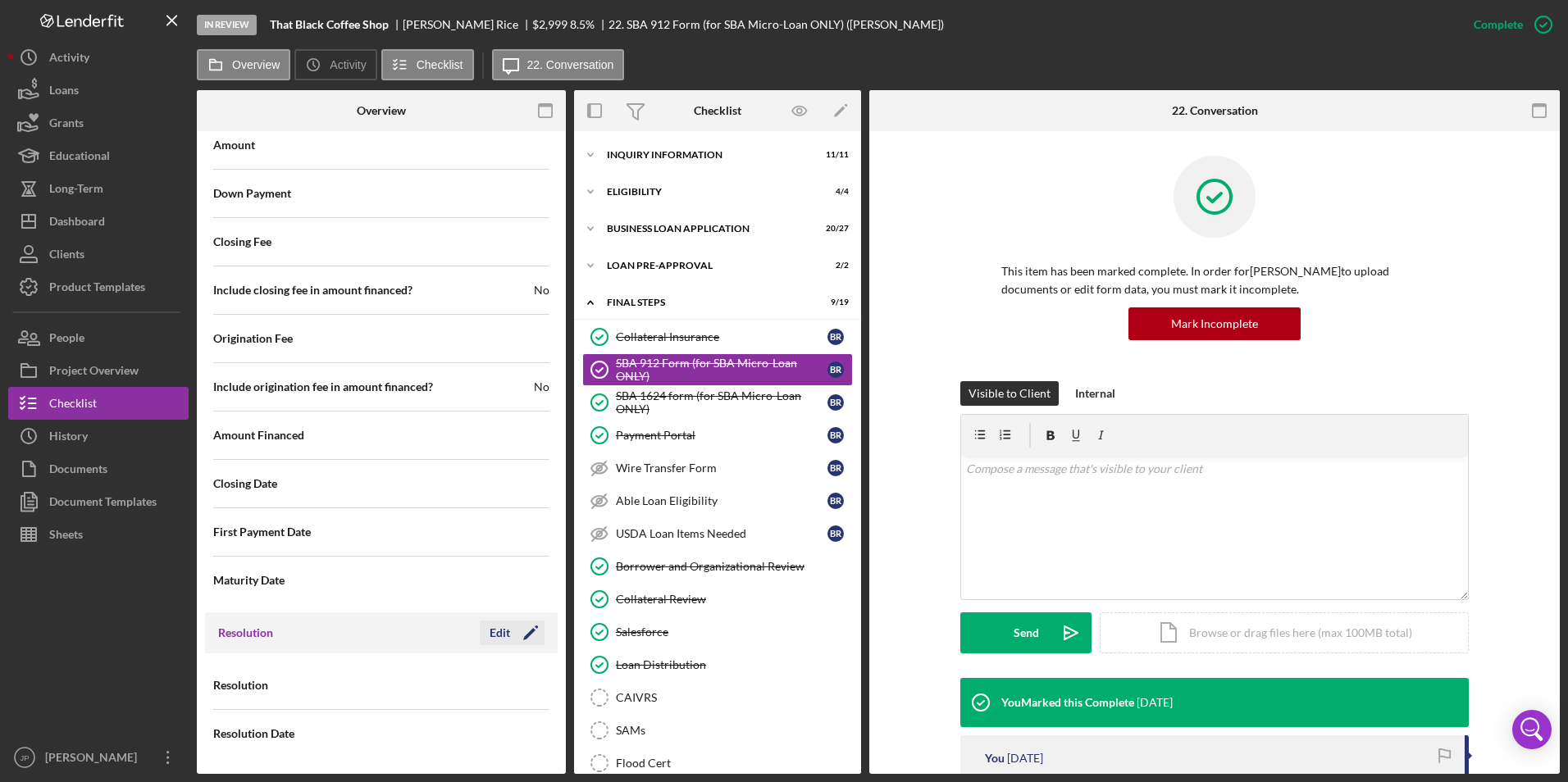
click at [521, 632] on icon "Icon/Edit" at bounding box center [531, 633] width 41 height 41
click at [512, 691] on icon "Icon/Dropdown Arrow" at bounding box center [529, 686] width 39 height 39
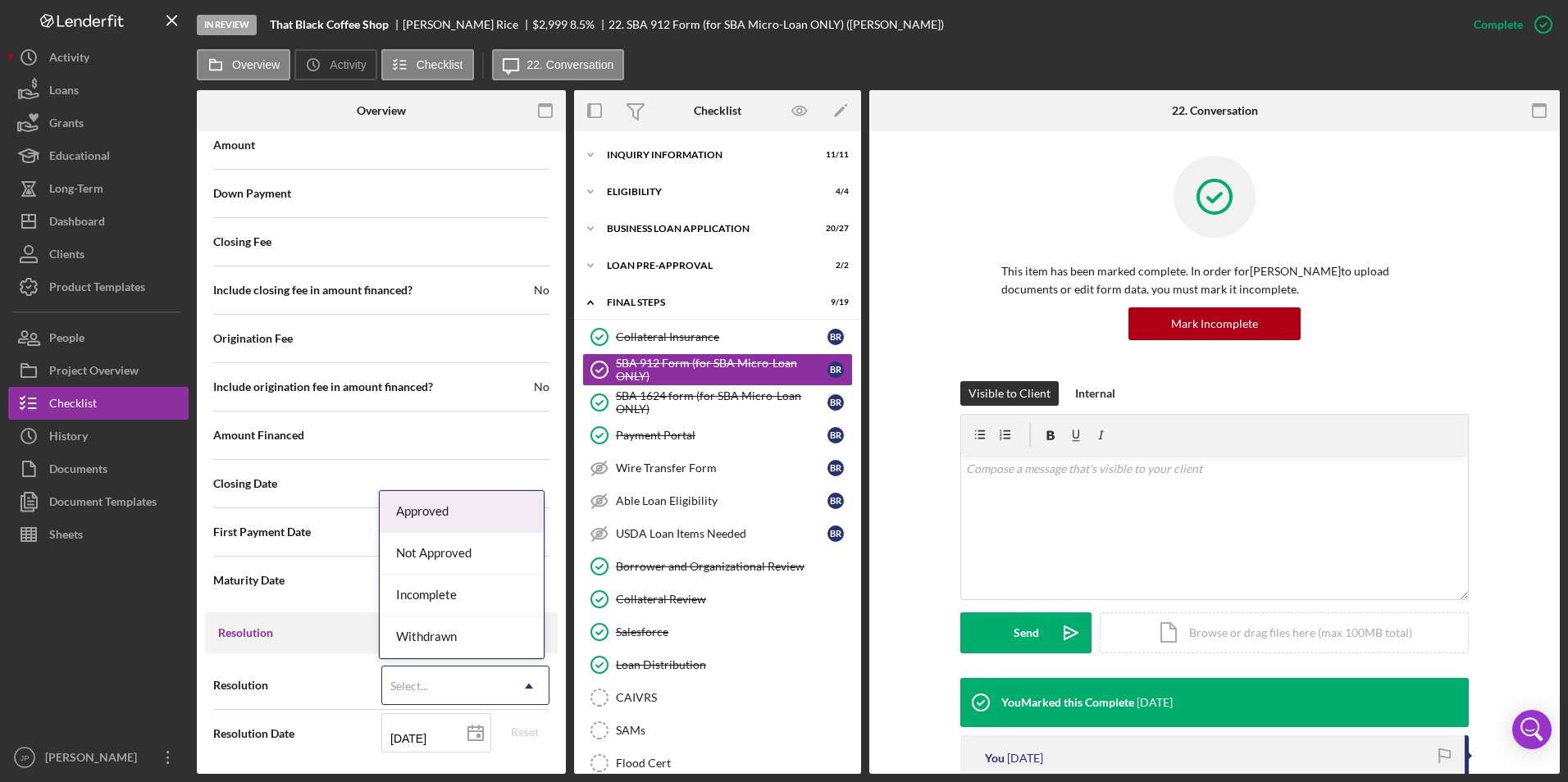
click at [512, 691] on icon "Icon/Dropdown Arrow" at bounding box center [529, 686] width 39 height 39
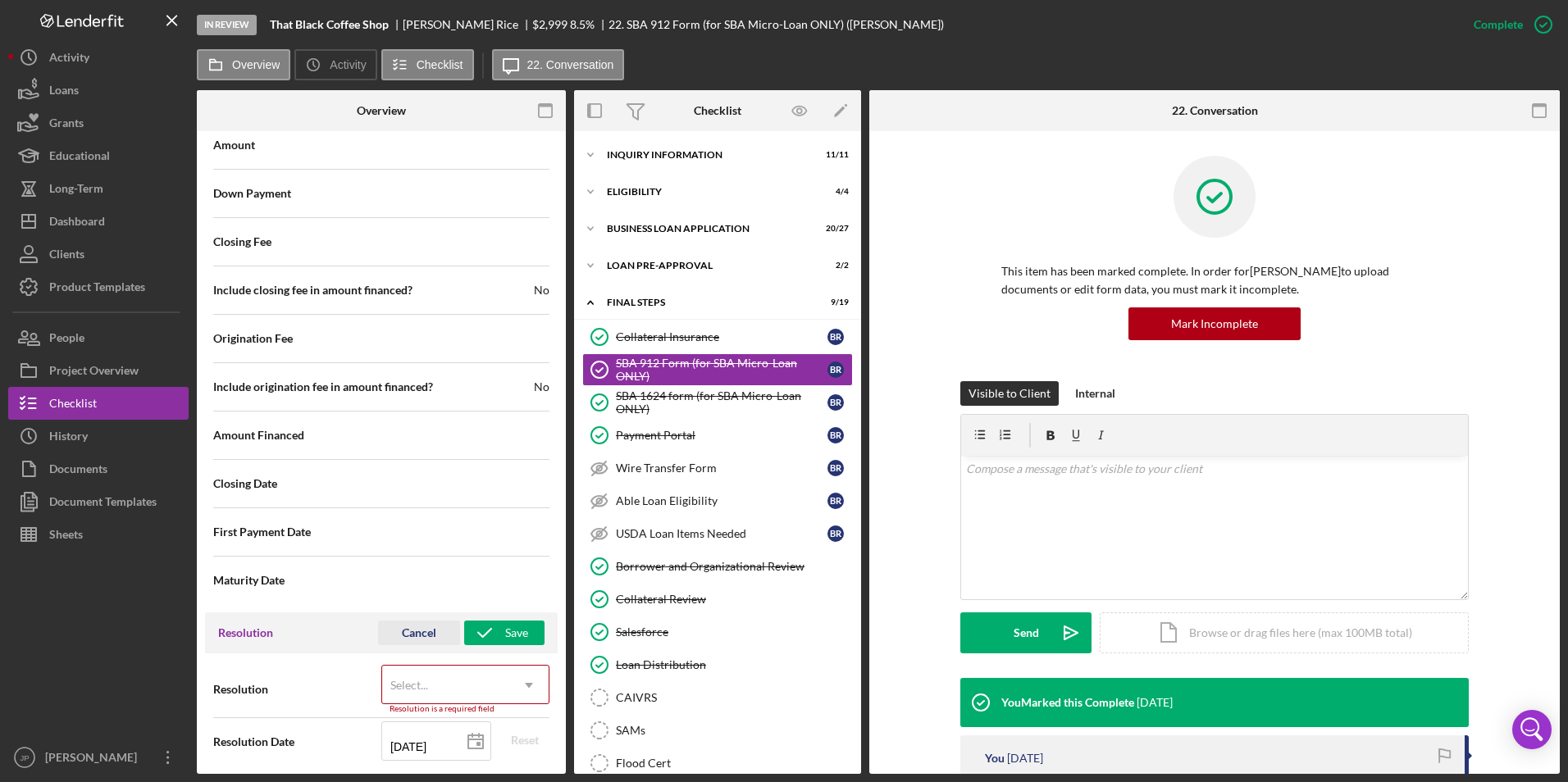
click at [413, 629] on div "Cancel" at bounding box center [418, 633] width 34 height 25
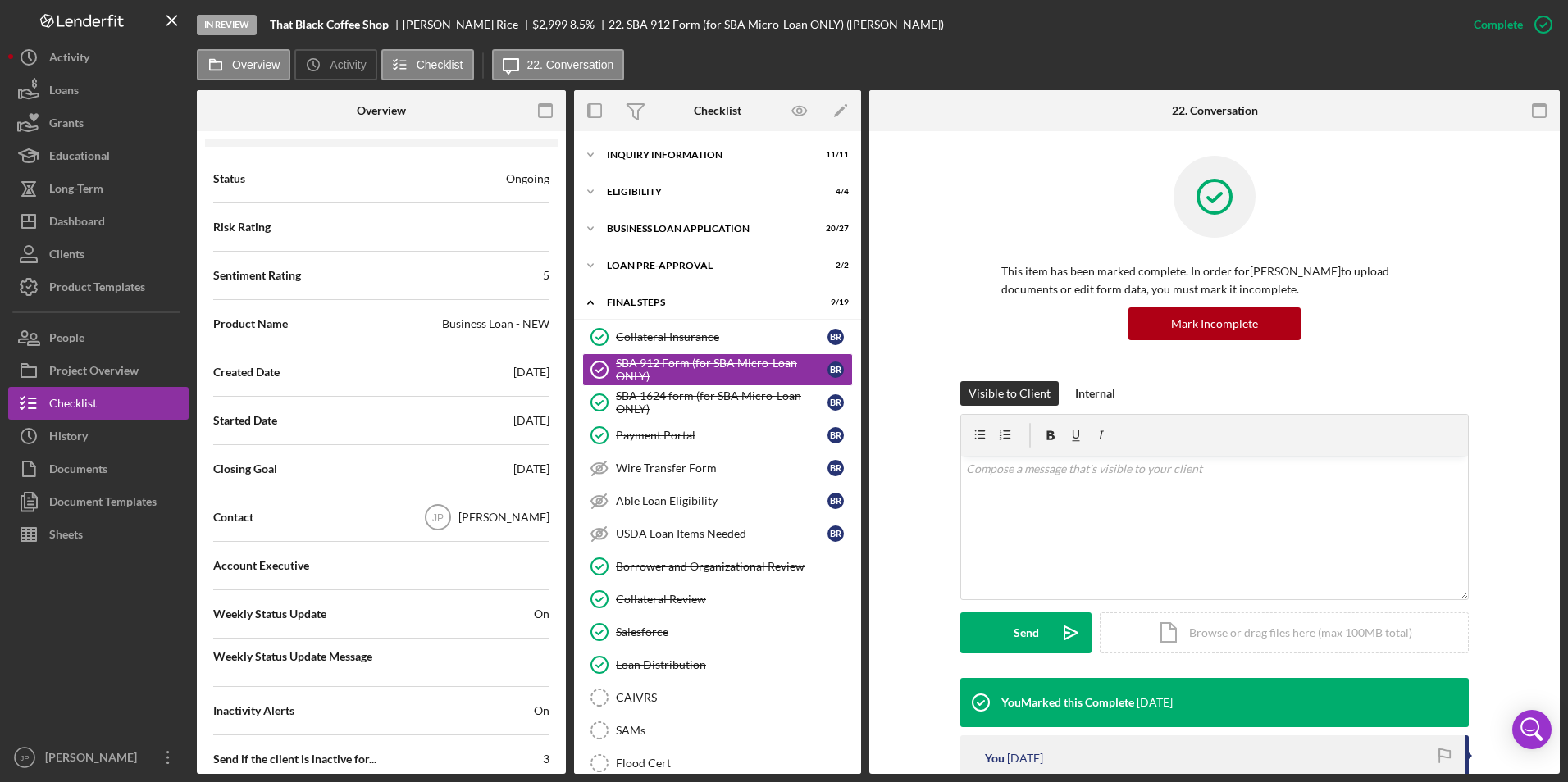
scroll to position [0, 0]
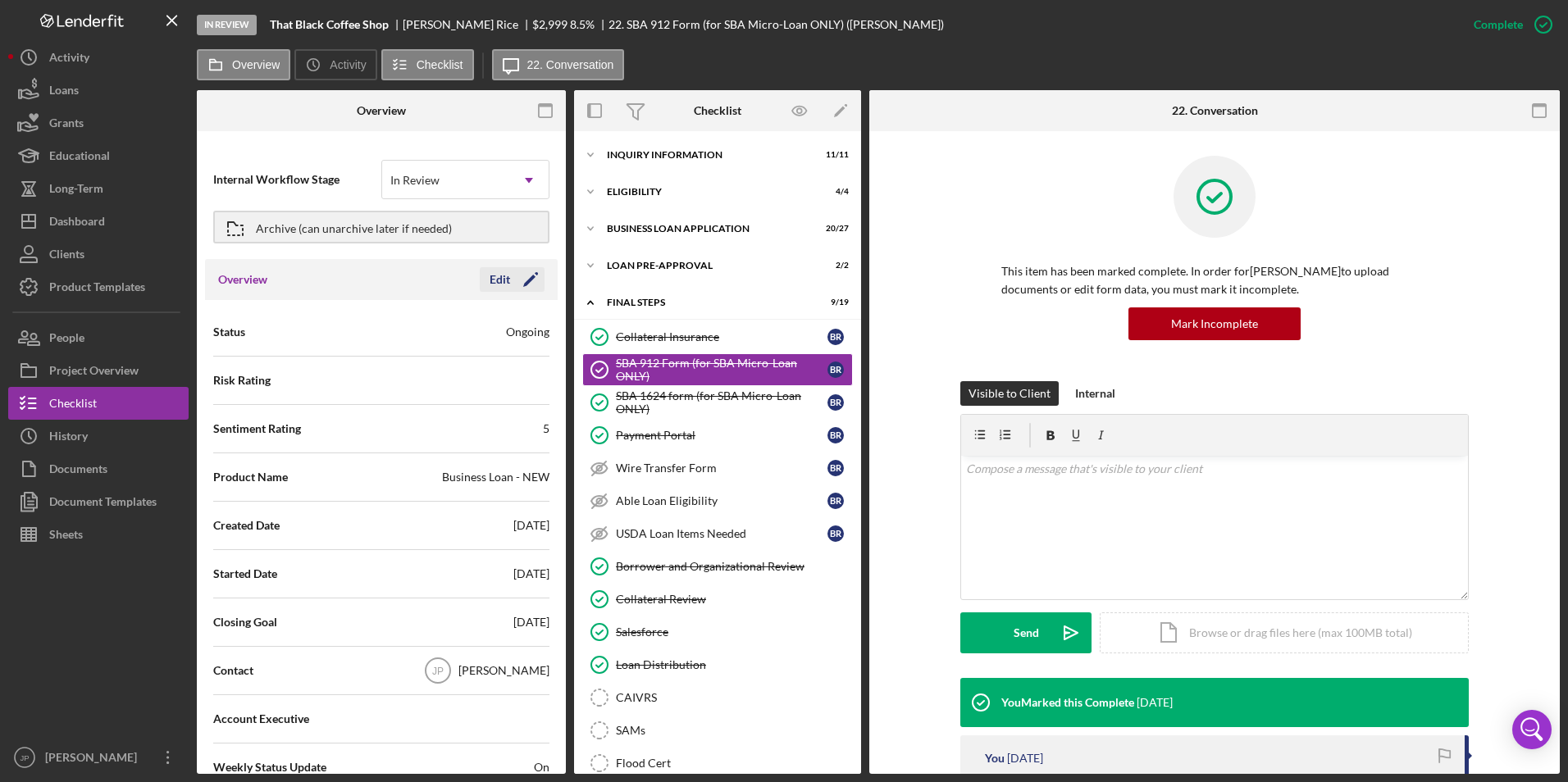
click at [527, 276] on polygon "button" at bounding box center [530, 281] width 12 height 12
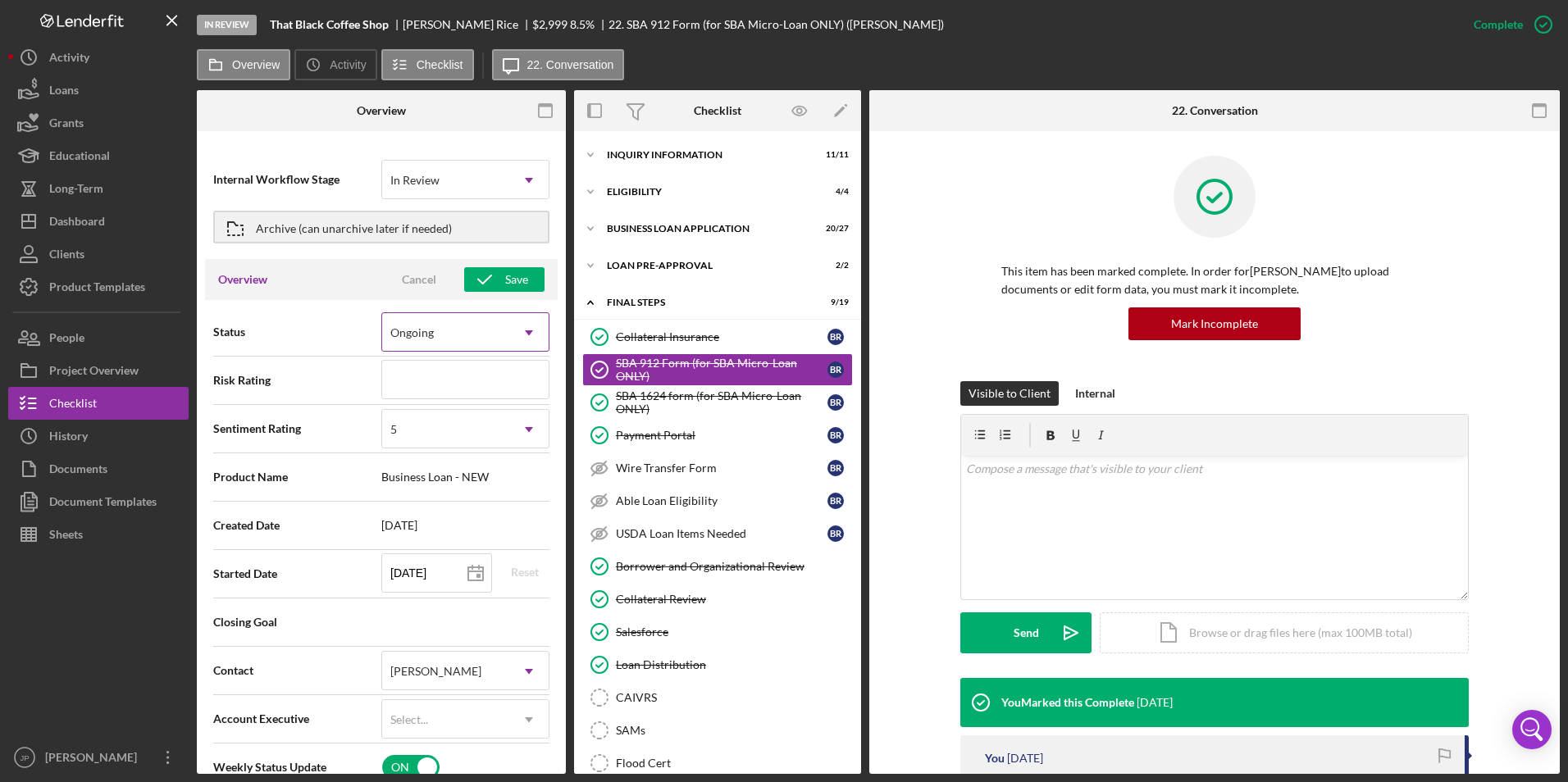
click at [526, 328] on icon "Icon/Dropdown Arrow" at bounding box center [529, 332] width 39 height 39
click at [417, 283] on div "Cancel" at bounding box center [418, 280] width 34 height 25
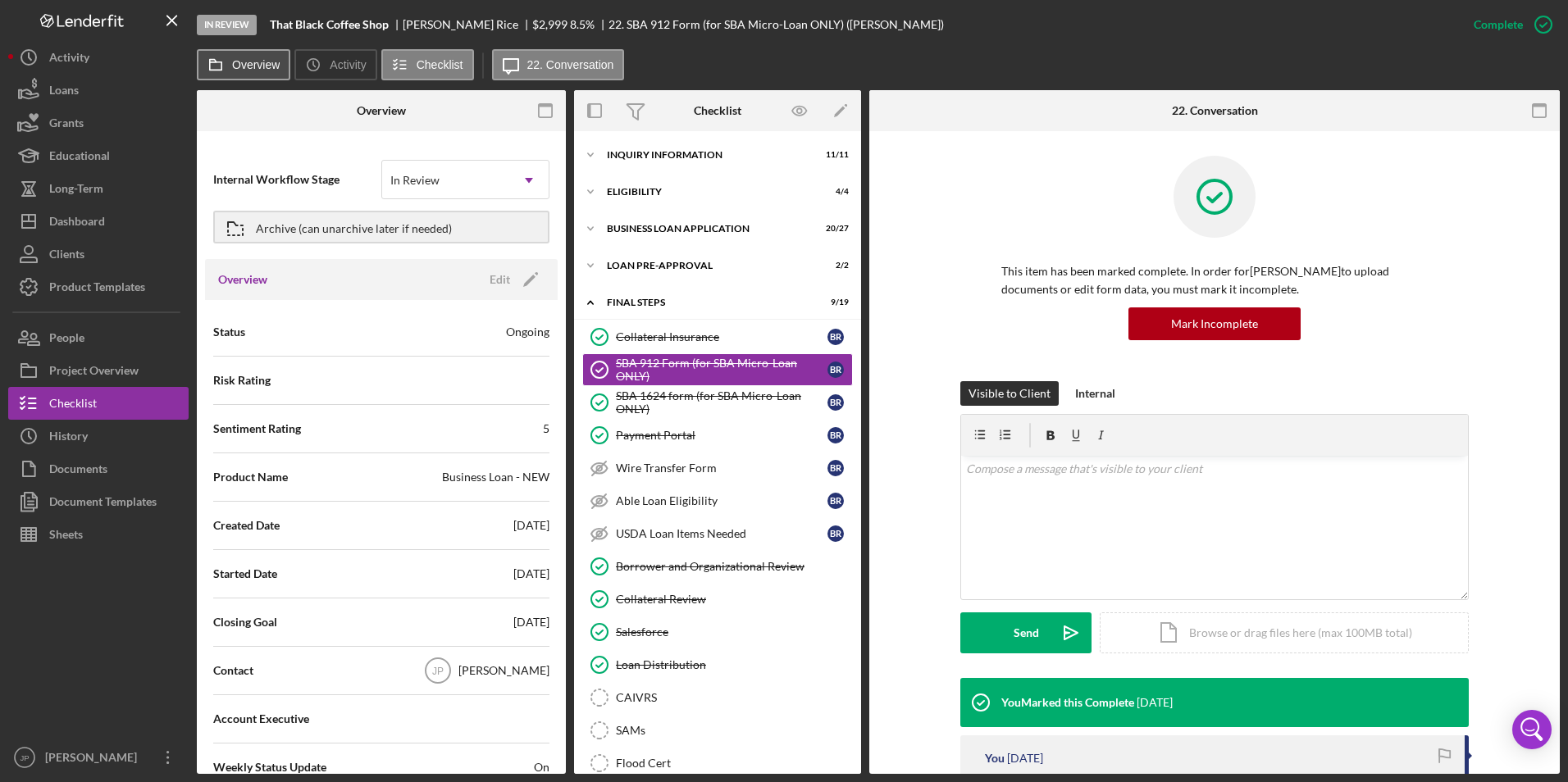
click at [260, 69] on label "Overview" at bounding box center [256, 64] width 47 height 13
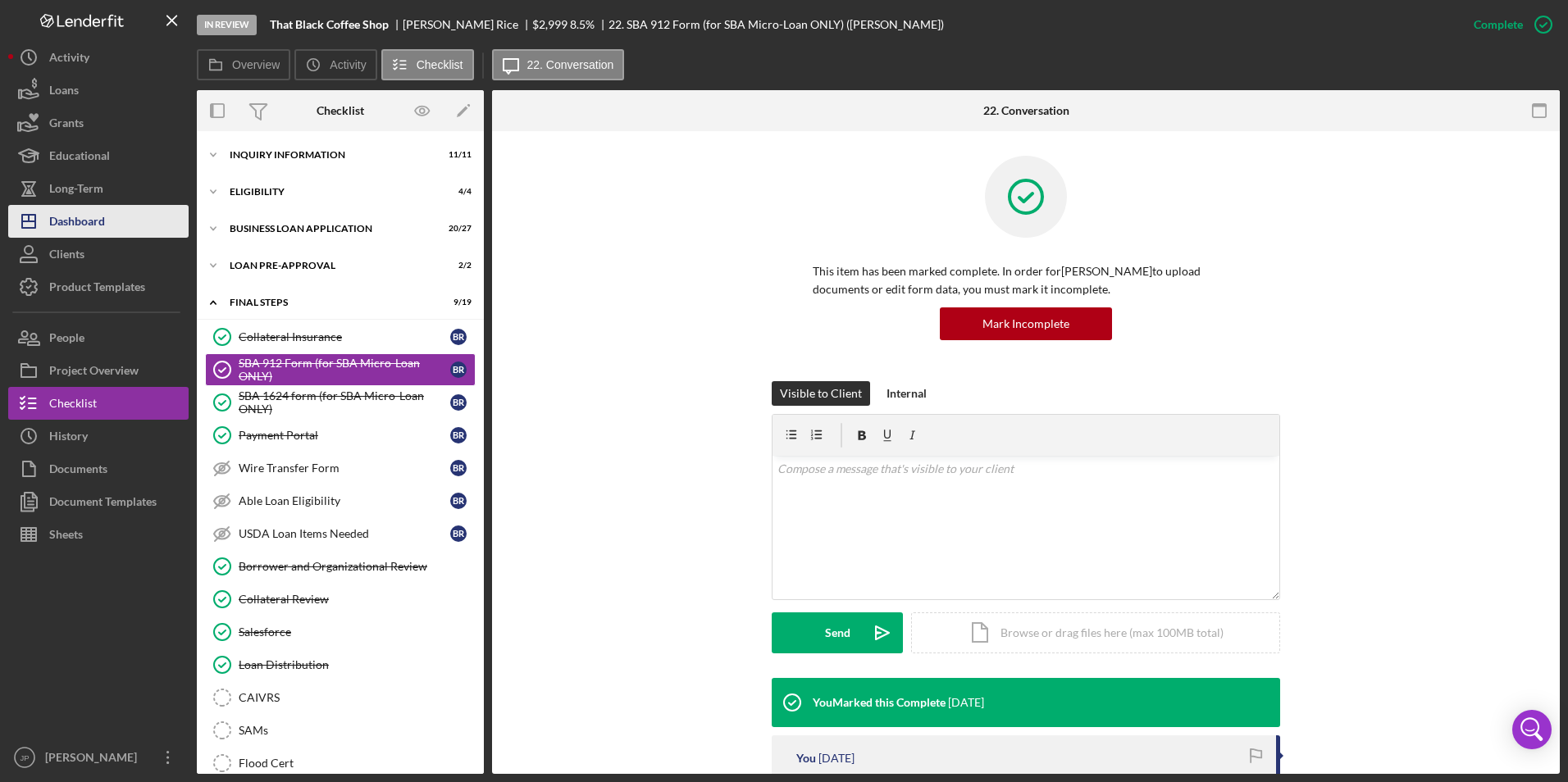
click at [63, 217] on div "Dashboard" at bounding box center [77, 224] width 56 height 37
